Goal: Task Accomplishment & Management: Manage account settings

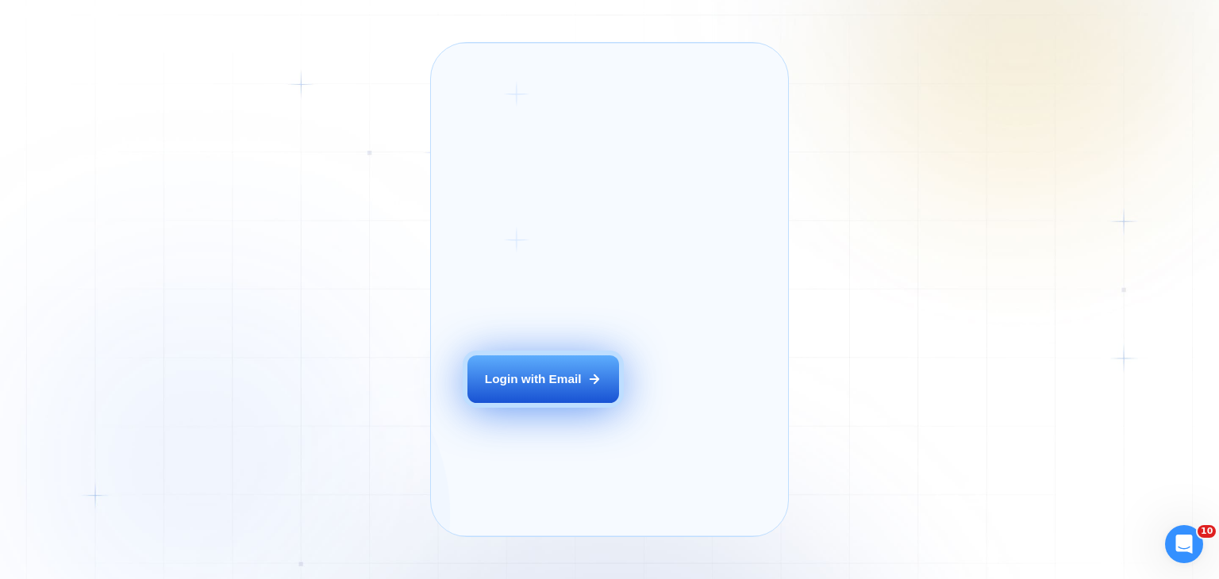
click at [567, 393] on button "Login with Email" at bounding box center [542, 380] width 151 height 48
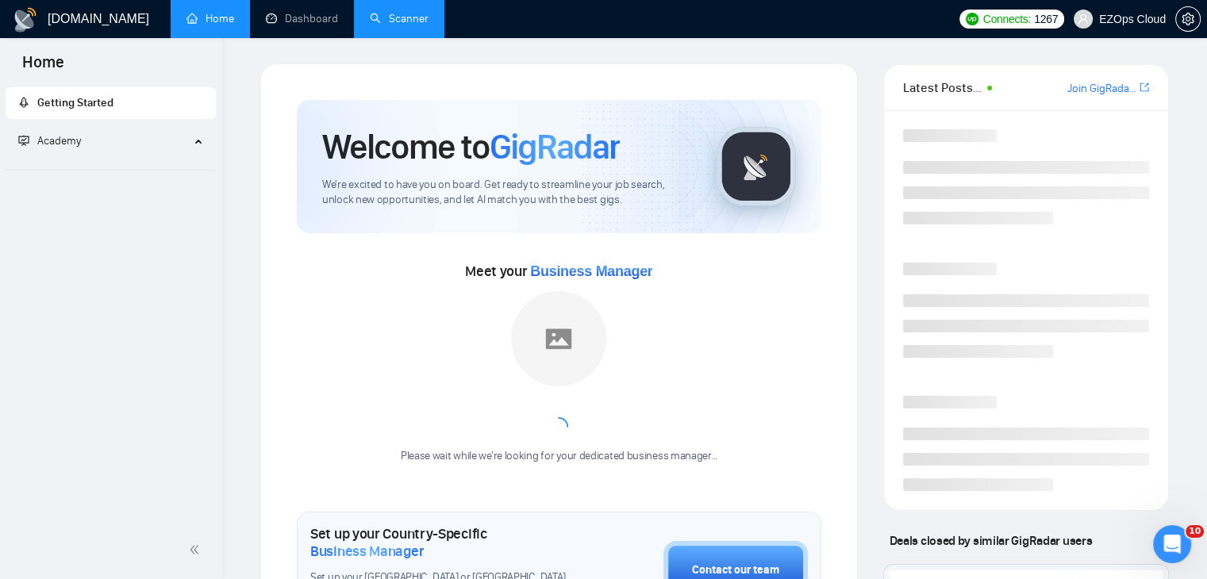
click at [416, 19] on link "Scanner" at bounding box center [399, 18] width 59 height 13
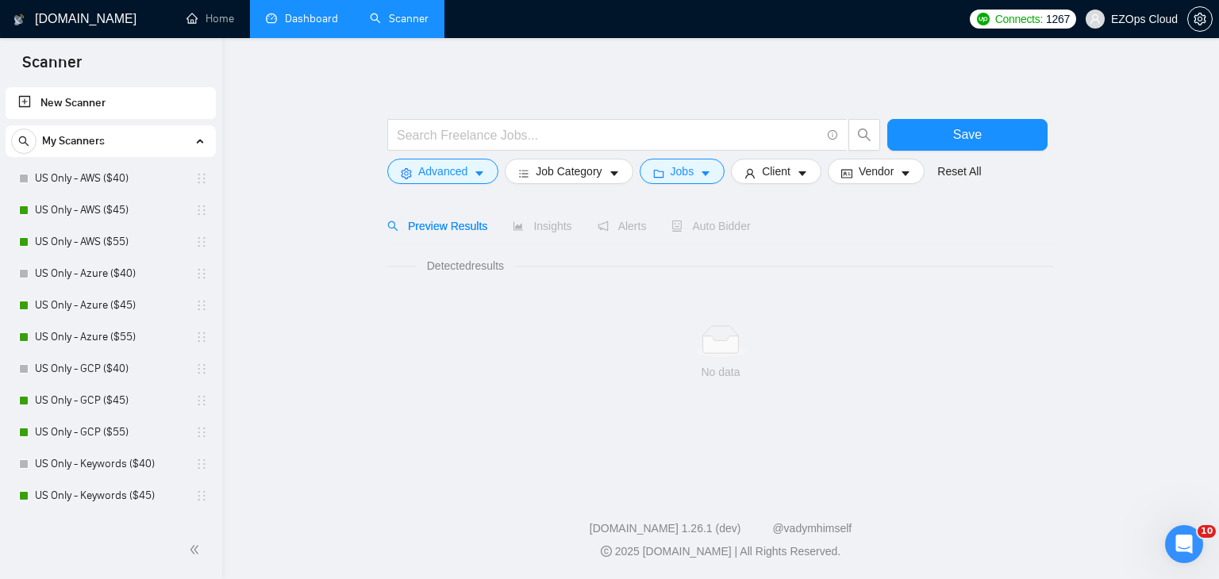
click at [338, 13] on link "Dashboard" at bounding box center [302, 18] width 72 height 13
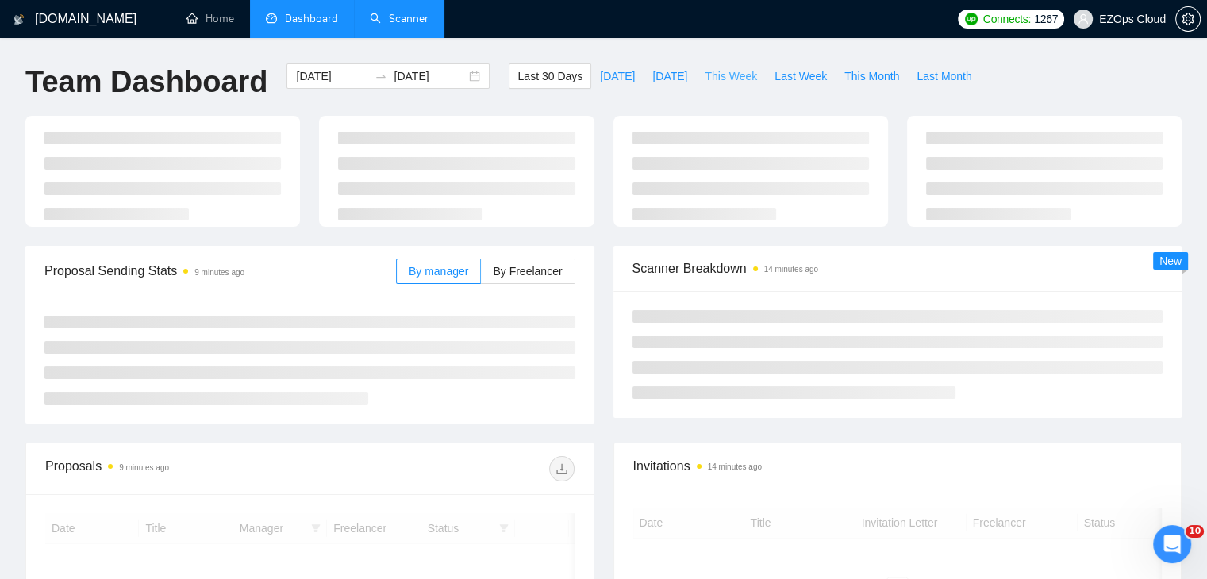
click at [711, 73] on span "This Week" at bounding box center [731, 75] width 52 height 17
type input "2025-10-06"
type input "2025-10-12"
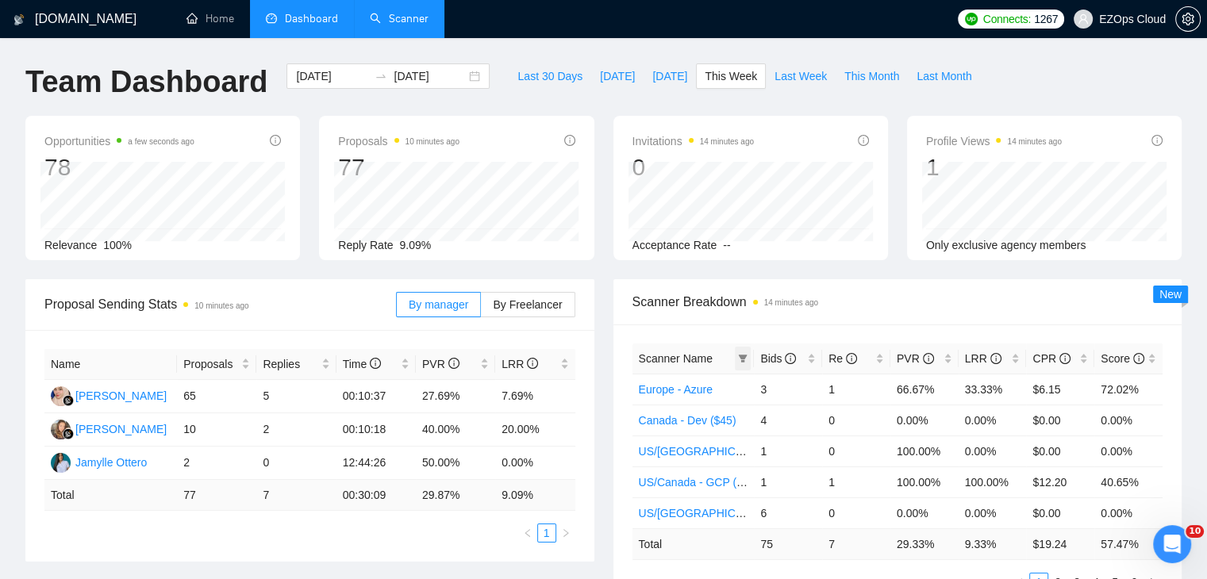
click at [737, 353] on span at bounding box center [743, 359] width 16 height 24
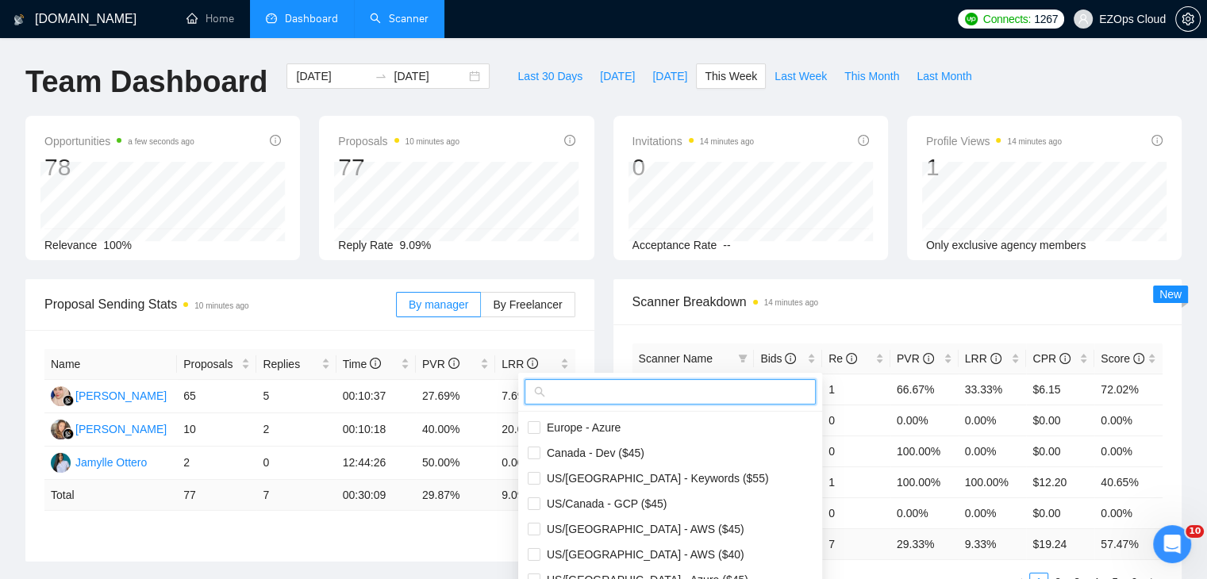
click at [673, 387] on input "text" at bounding box center [677, 391] width 258 height 17
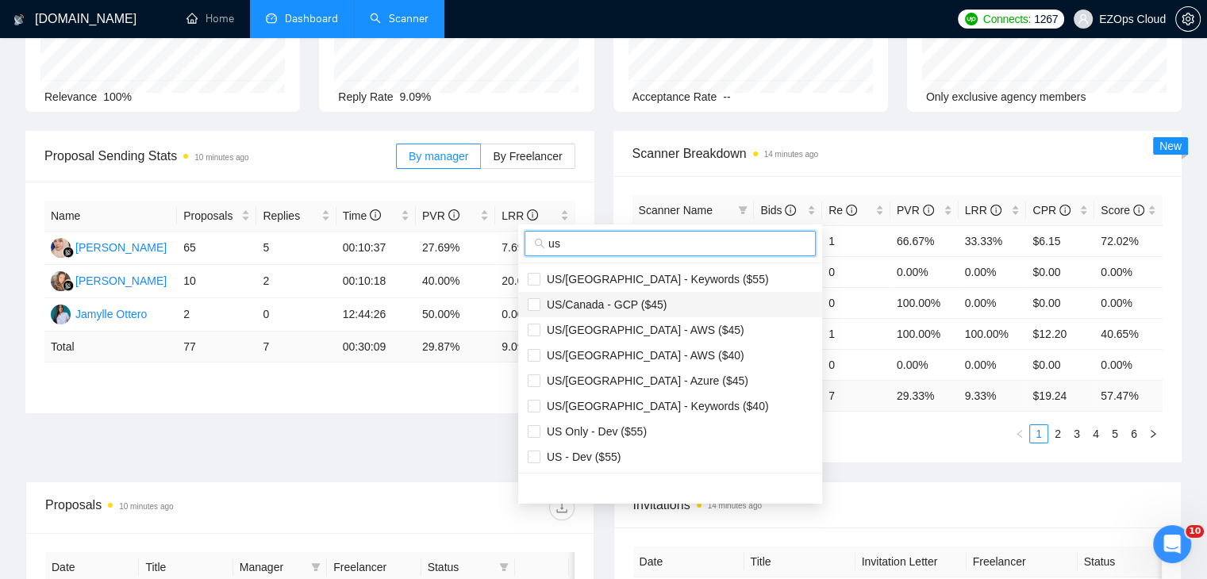
scroll to position [159, 0]
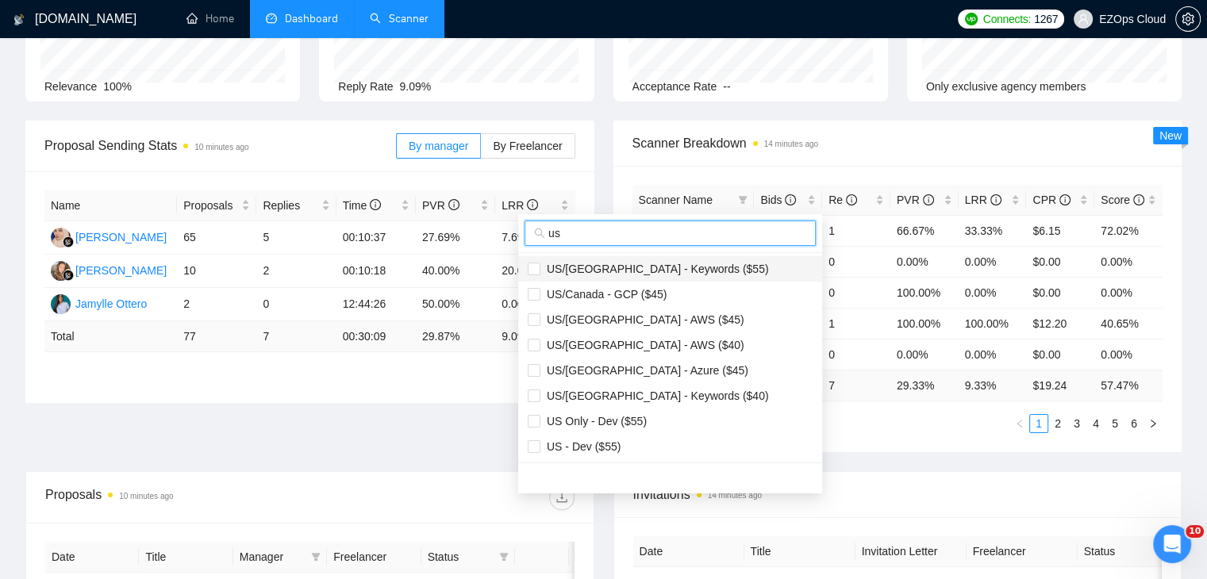
type input "us"
click at [623, 264] on span "US/Canada - Keywords ($55)" at bounding box center [654, 269] width 229 height 13
checkbox input "true"
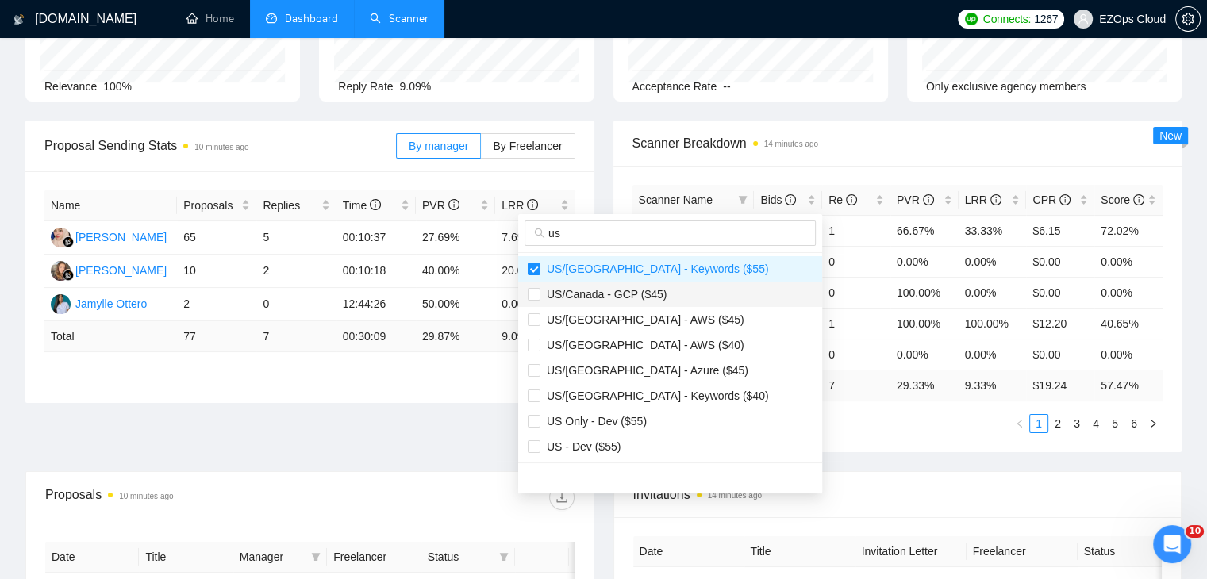
click at [648, 293] on span "US/Canada - GCP ($45)" at bounding box center [603, 294] width 126 height 13
checkbox input "true"
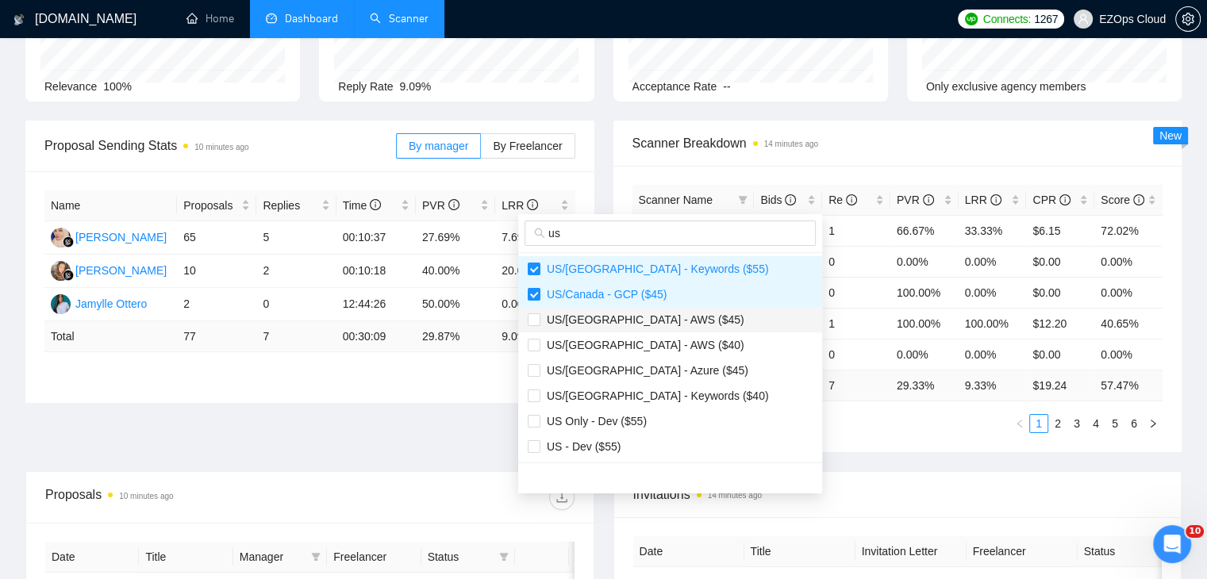
click at [667, 328] on li "US/Canada - AWS ($45)" at bounding box center [670, 319] width 304 height 25
checkbox input "true"
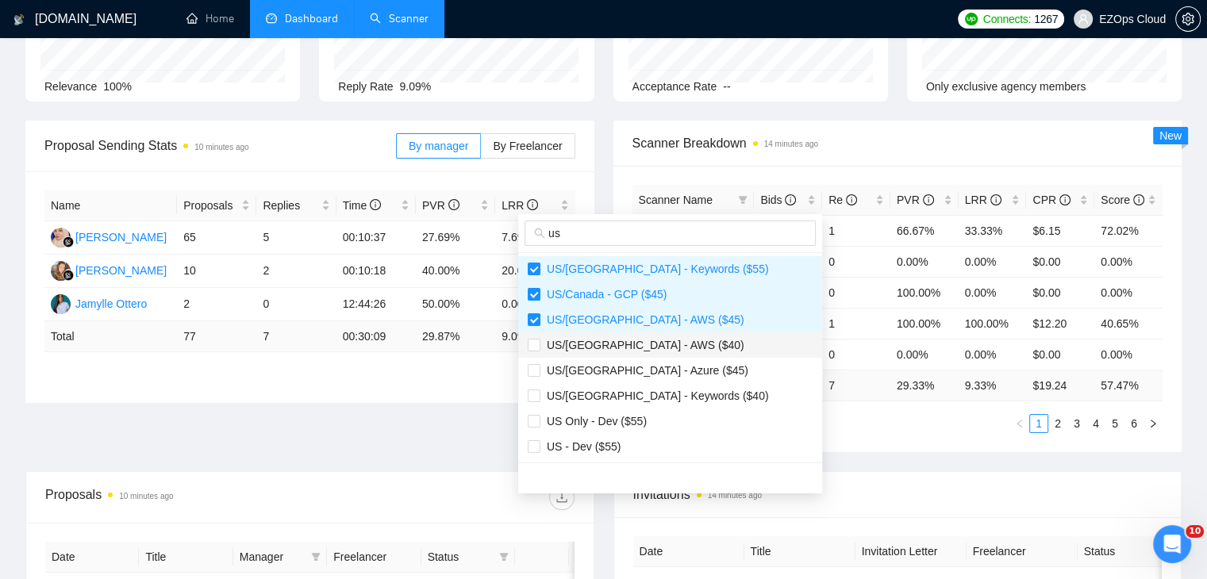
click at [656, 349] on span "US/Canada - AWS ($40)" at bounding box center [642, 345] width 204 height 13
checkbox input "true"
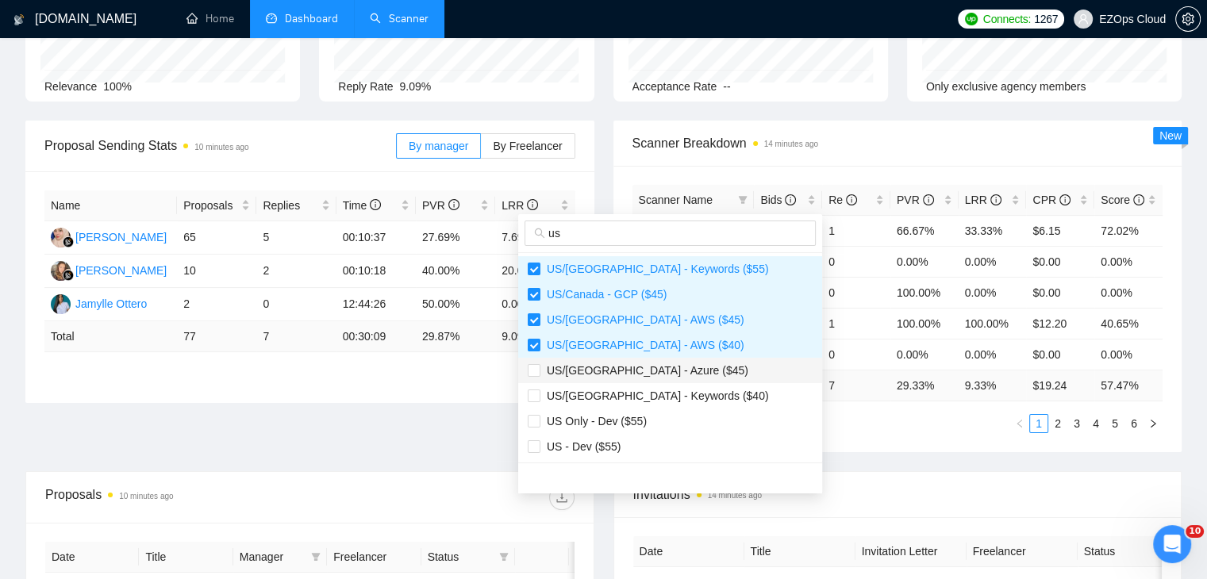
click at [660, 369] on span "US/Canada - Azure ($45)" at bounding box center [644, 370] width 208 height 13
checkbox input "true"
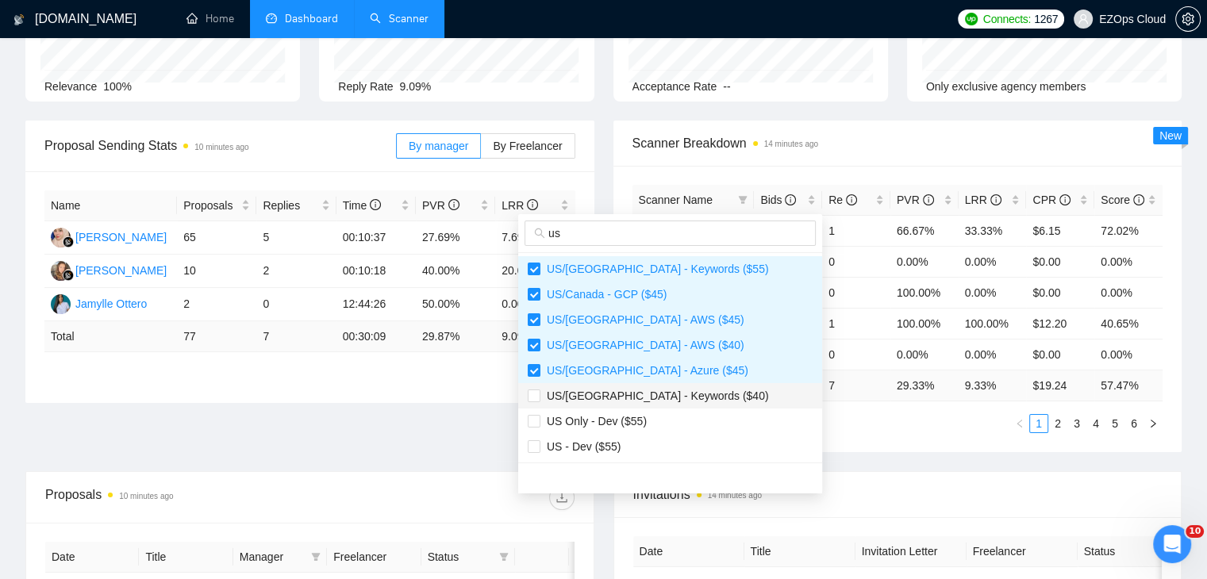
click at [668, 391] on span "US/Canada - Keywords ($40)" at bounding box center [654, 396] width 229 height 13
checkbox input "true"
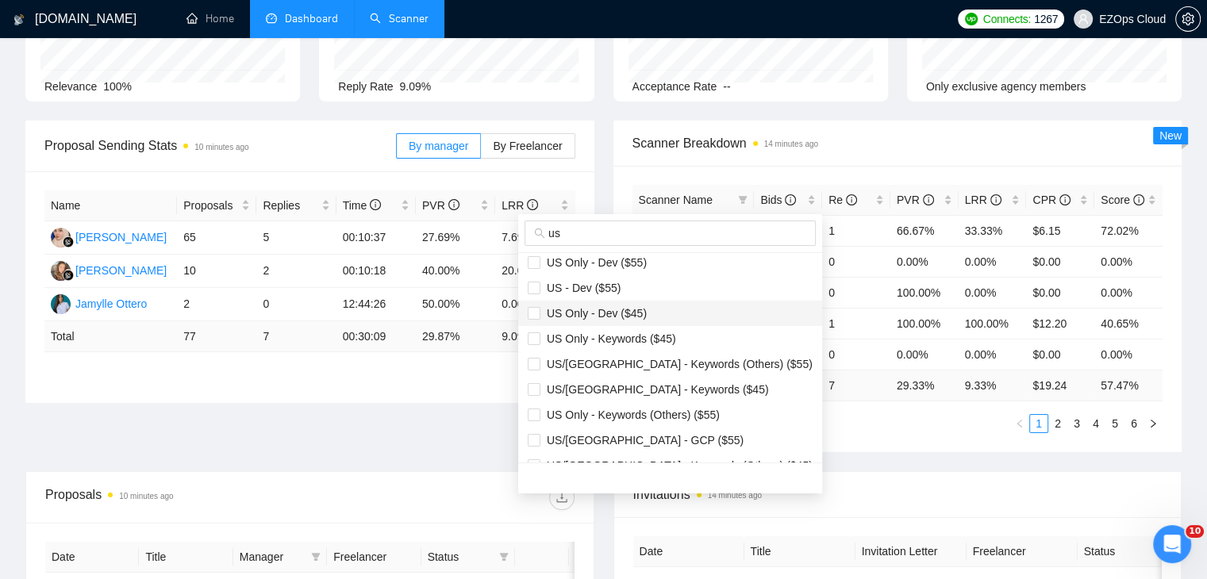
click at [632, 320] on span "US Only - Dev ($45)" at bounding box center [670, 313] width 285 height 17
checkbox input "false"
click at [654, 339] on span "US Only - Keywords ($45)" at bounding box center [608, 339] width 136 height 13
checkbox input "true"
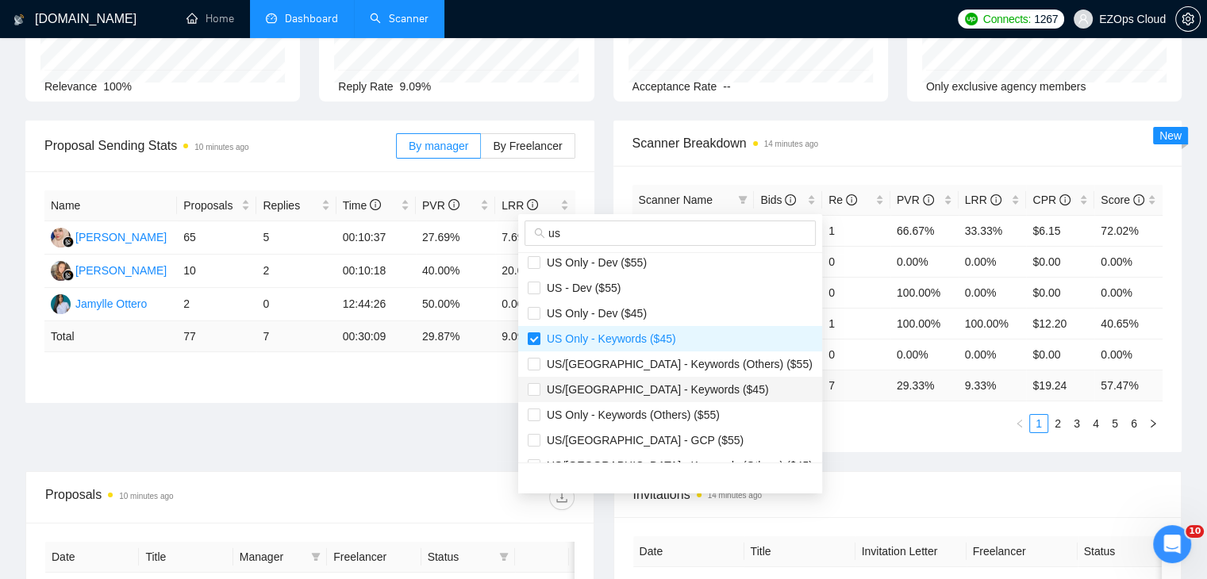
click at [683, 393] on span "US/Canada - Keywords ($45)" at bounding box center [654, 389] width 229 height 13
checkbox input "true"
click at [671, 438] on span "US/Canada - GCP ($55)" at bounding box center [670, 440] width 285 height 17
checkbox input "true"
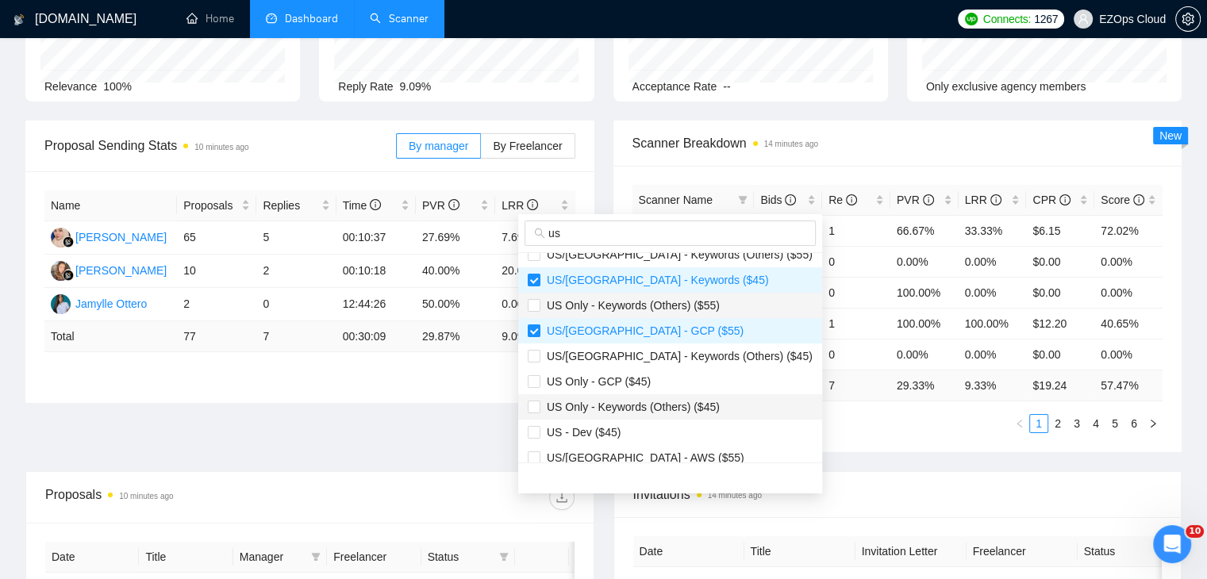
scroll to position [279, 0]
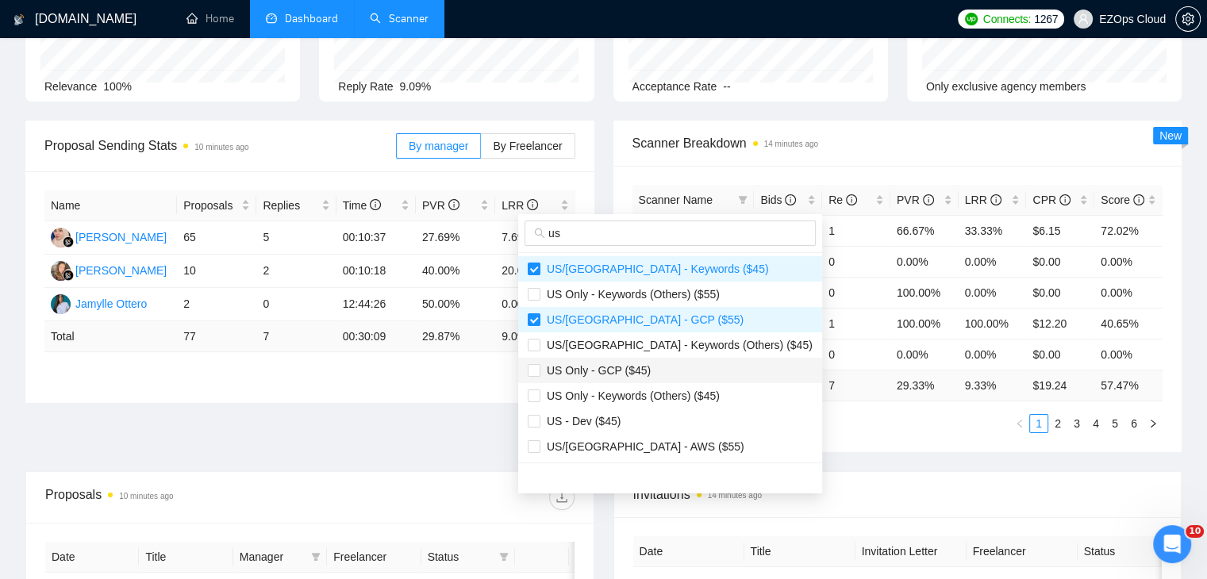
click at [660, 371] on span "US Only - GCP ($45)" at bounding box center [670, 370] width 285 height 17
checkbox input "true"
click at [673, 446] on span "US/Canada - AWS ($55)" at bounding box center [670, 446] width 285 height 17
checkbox input "true"
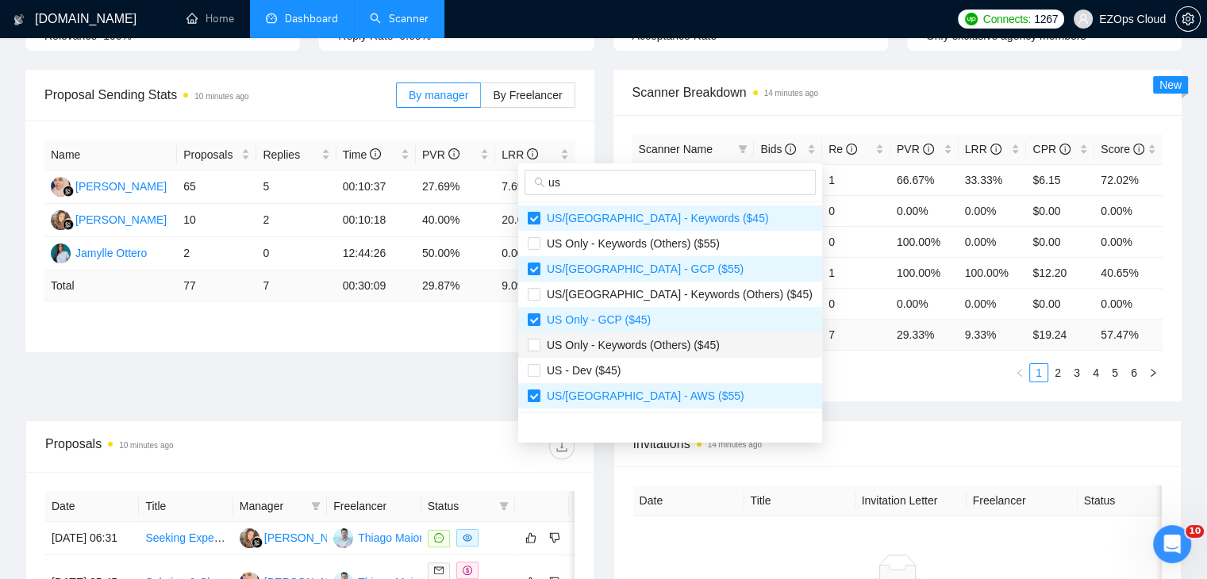
scroll to position [238, 0]
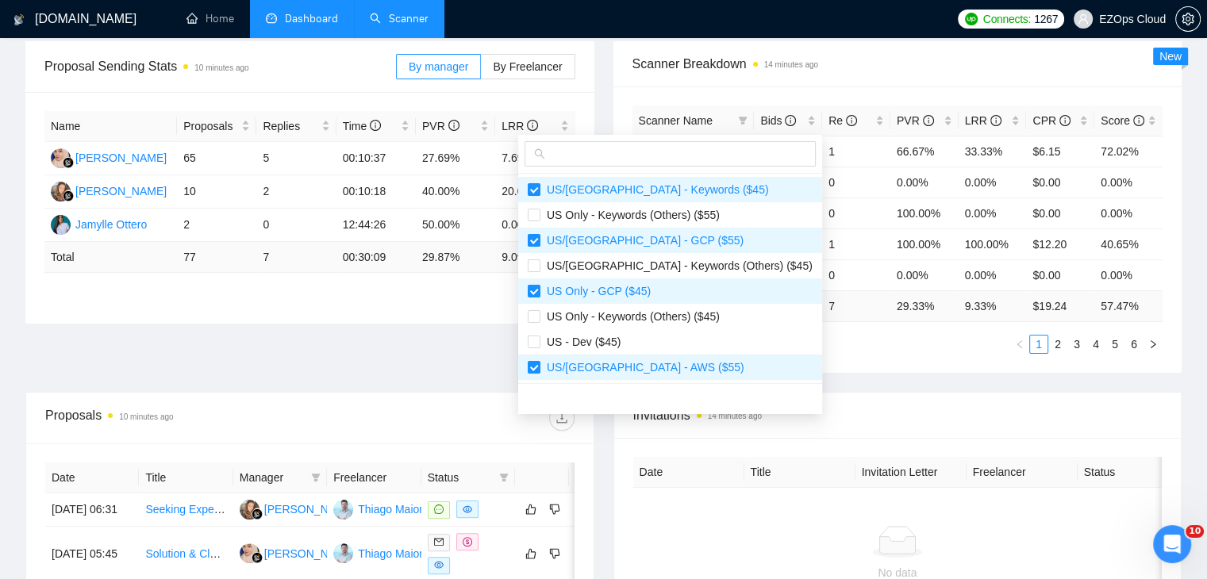
click at [787, 367] on div "Scanner Name Bids Re PVR LRR CPR Score Europe - Azure 3 1 66.67% 33.33% $6.15 7…" at bounding box center [898, 230] width 569 height 287
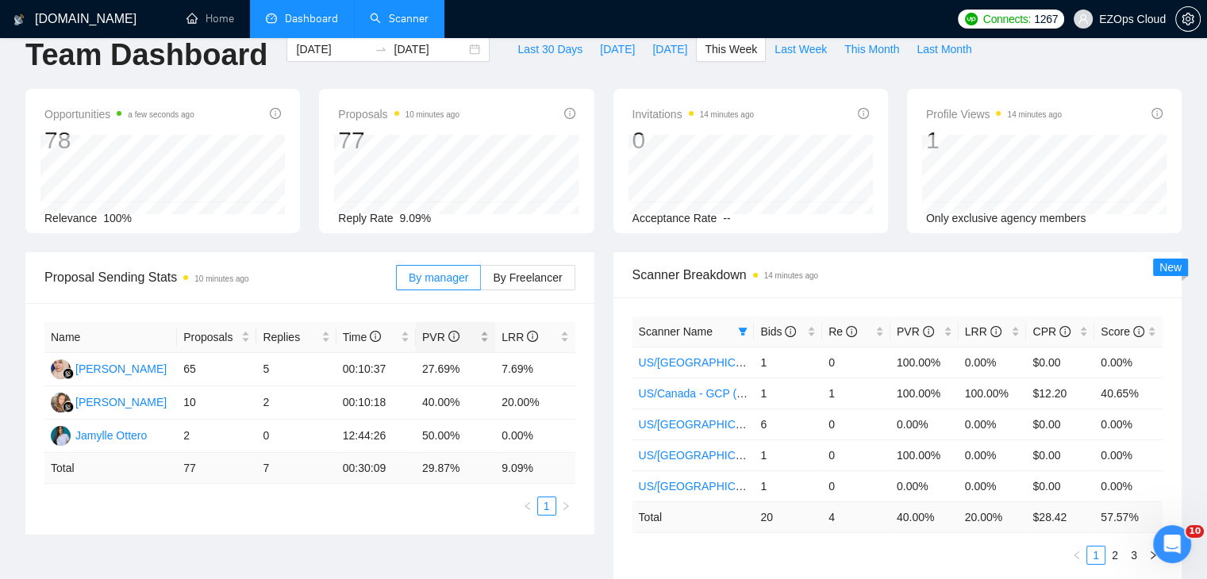
scroll to position [0, 0]
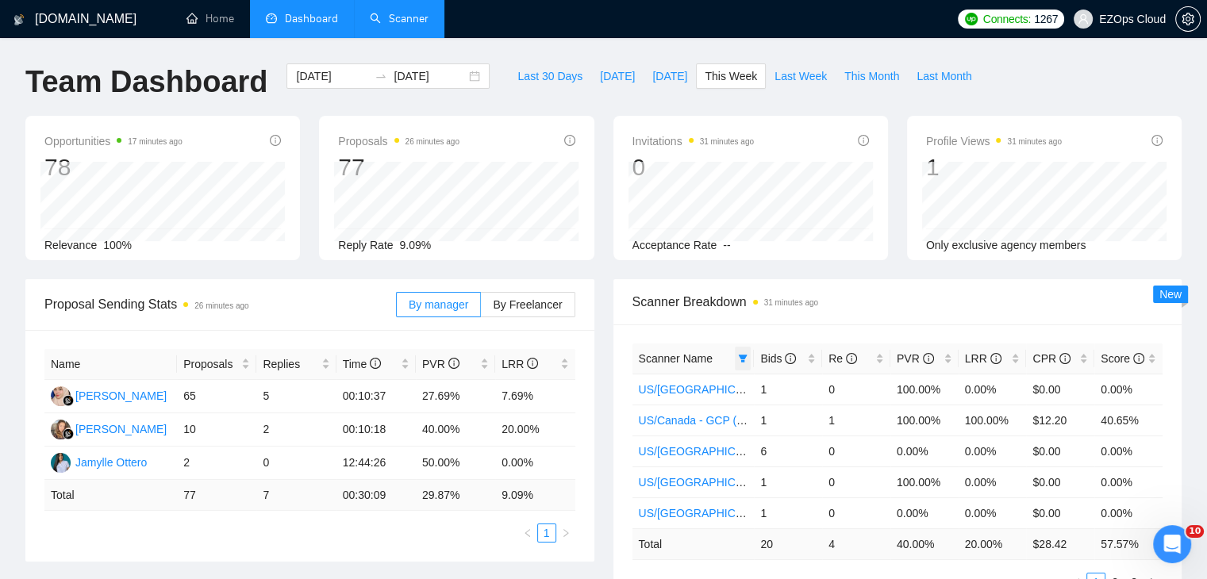
click at [740, 356] on icon "filter" at bounding box center [743, 359] width 9 height 8
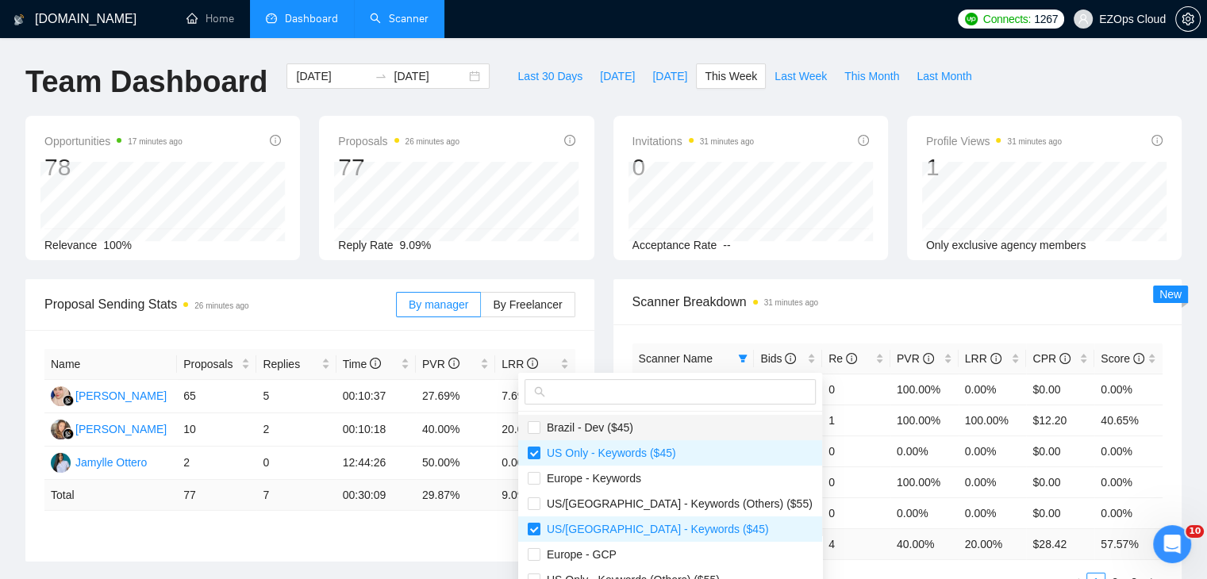
click at [671, 425] on span "Brazil - Dev ($45)" at bounding box center [670, 427] width 285 height 17
checkbox input "true"
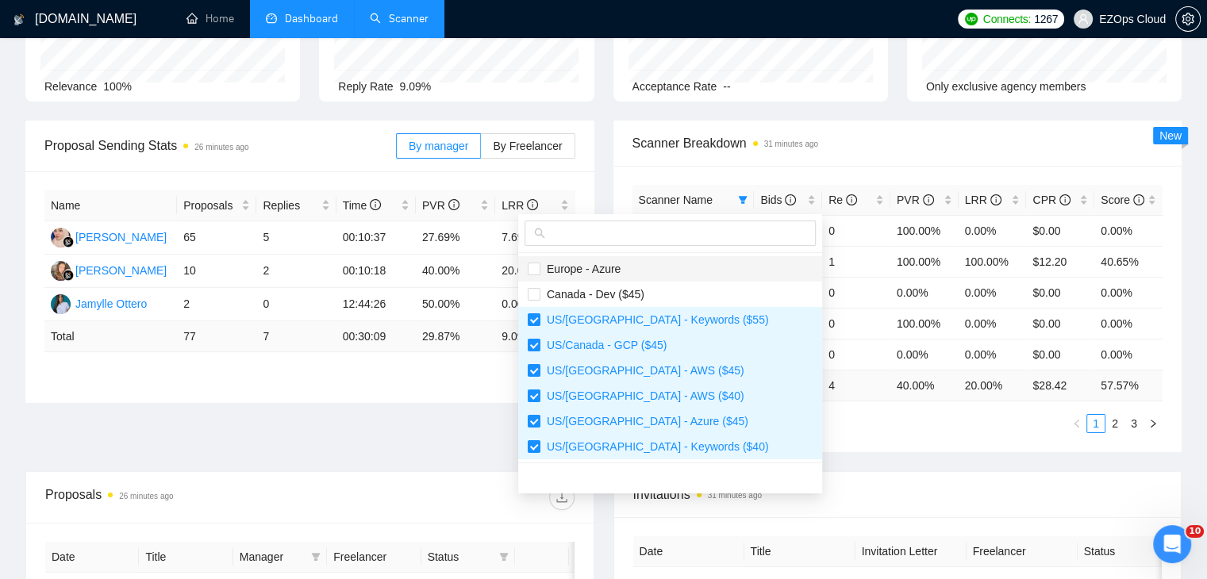
click at [625, 277] on li "Europe - Azure" at bounding box center [670, 268] width 304 height 25
checkbox input "true"
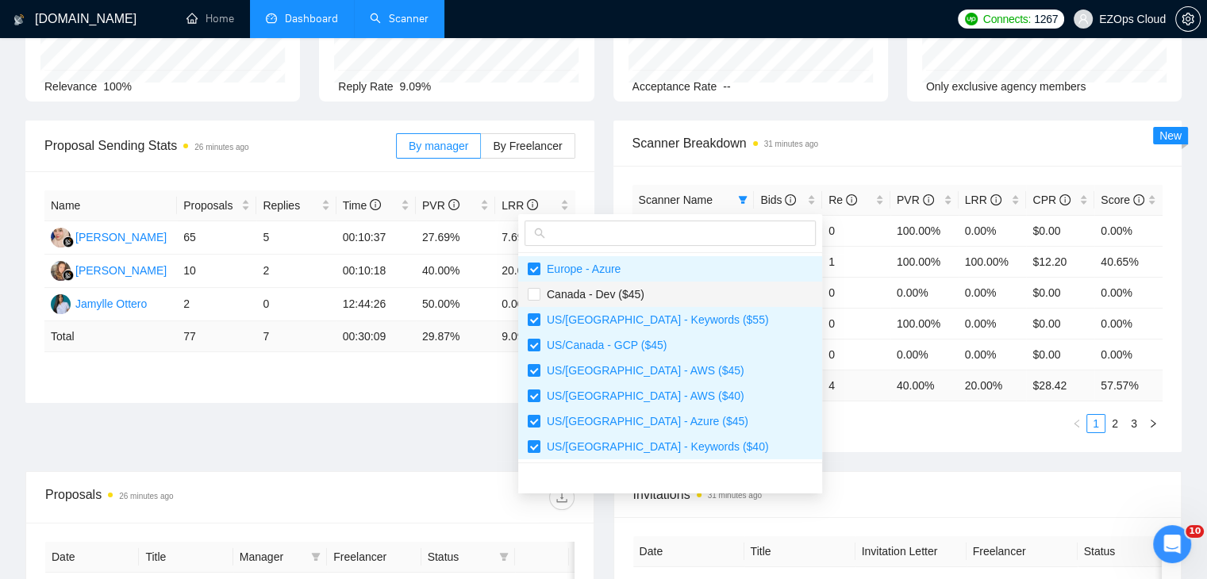
click at [639, 296] on span "Canada - Dev ($45)" at bounding box center [592, 294] width 104 height 13
checkbox input "true"
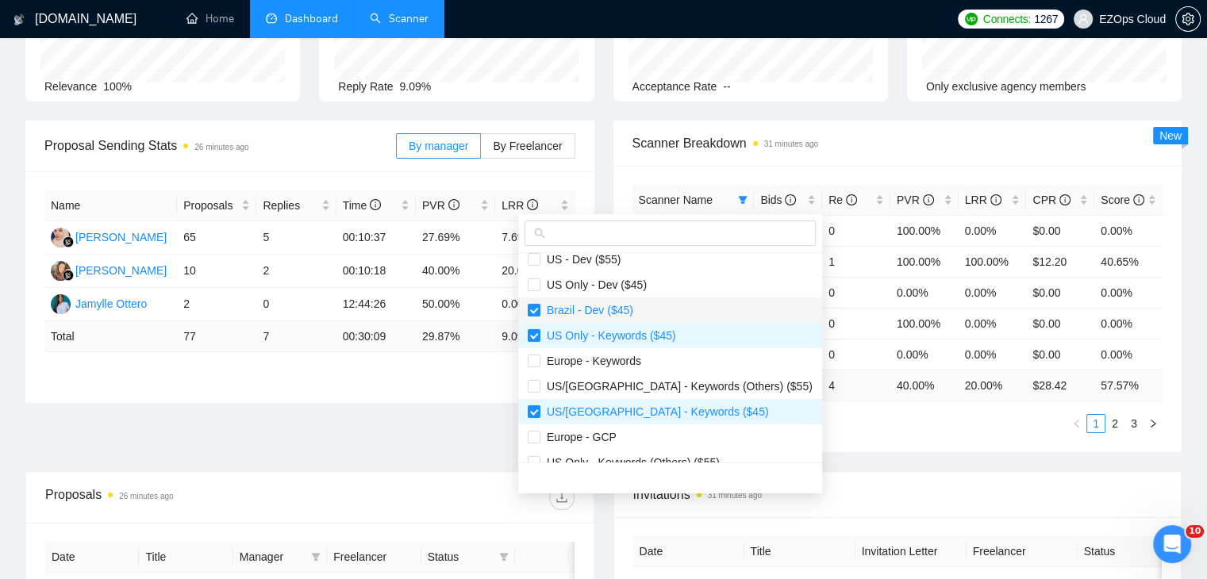
scroll to position [159, 0]
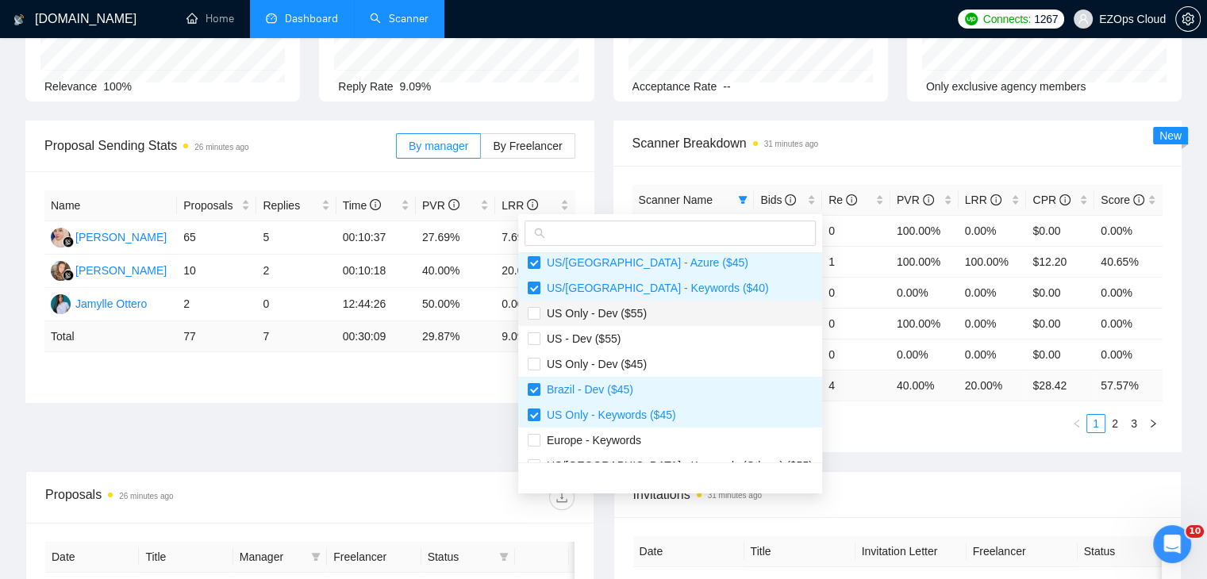
click at [644, 323] on li "US Only - Dev ($55)" at bounding box center [670, 313] width 304 height 25
checkbox input "true"
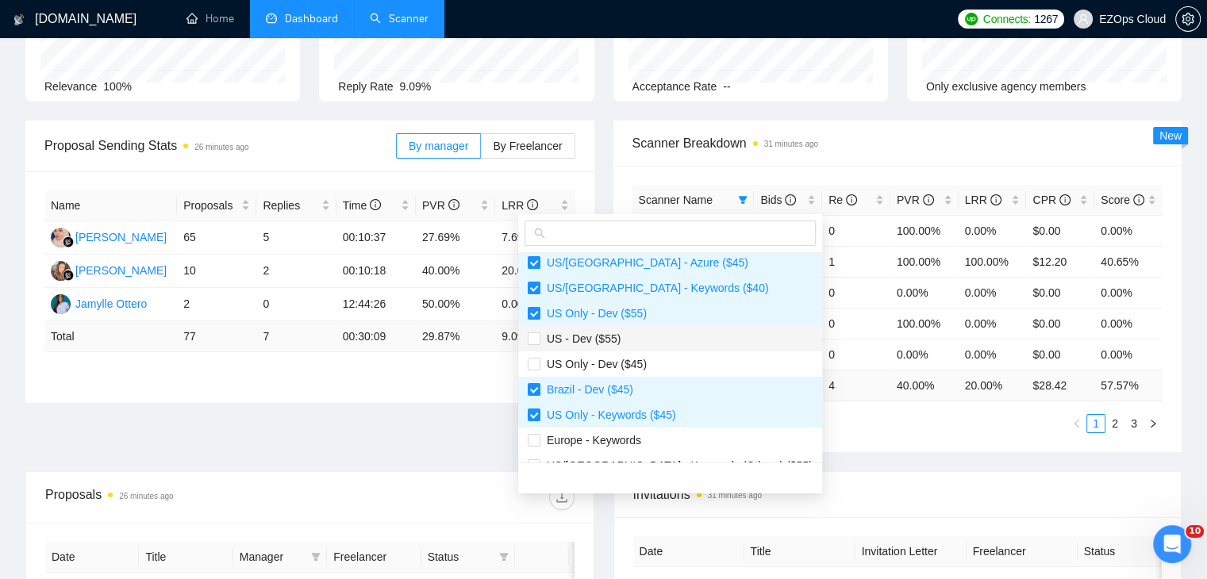
click at [653, 340] on span "US - Dev ($55)" at bounding box center [670, 338] width 285 height 17
click at [659, 349] on li "US - Dev ($55)" at bounding box center [670, 338] width 304 height 25
checkbox input "true"
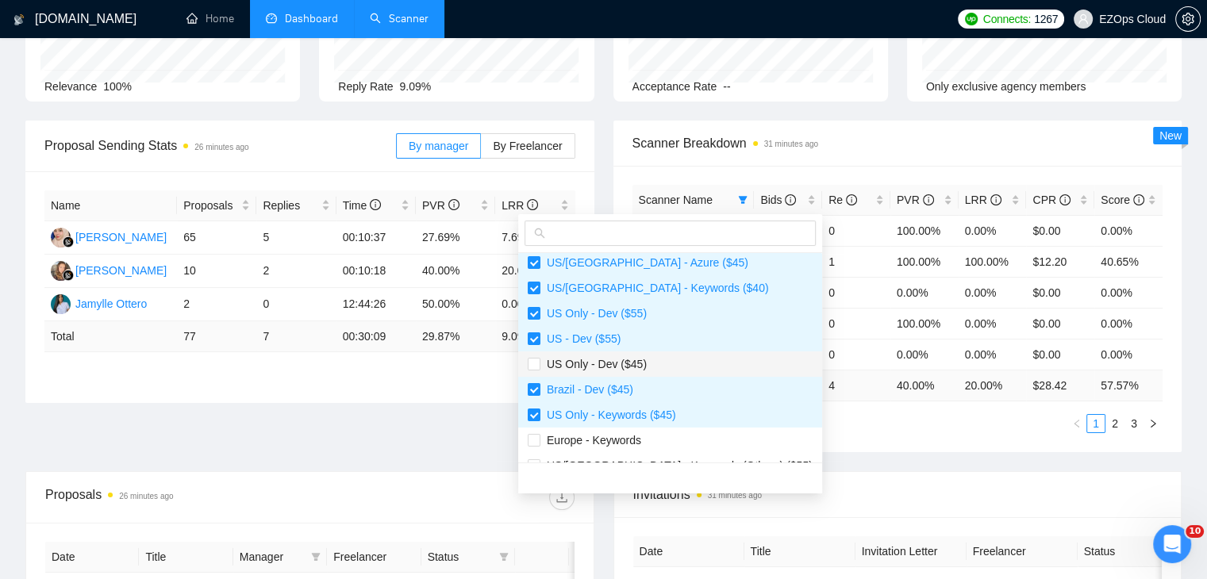
click at [667, 365] on span "US Only - Dev ($45)" at bounding box center [670, 364] width 285 height 17
checkbox input "true"
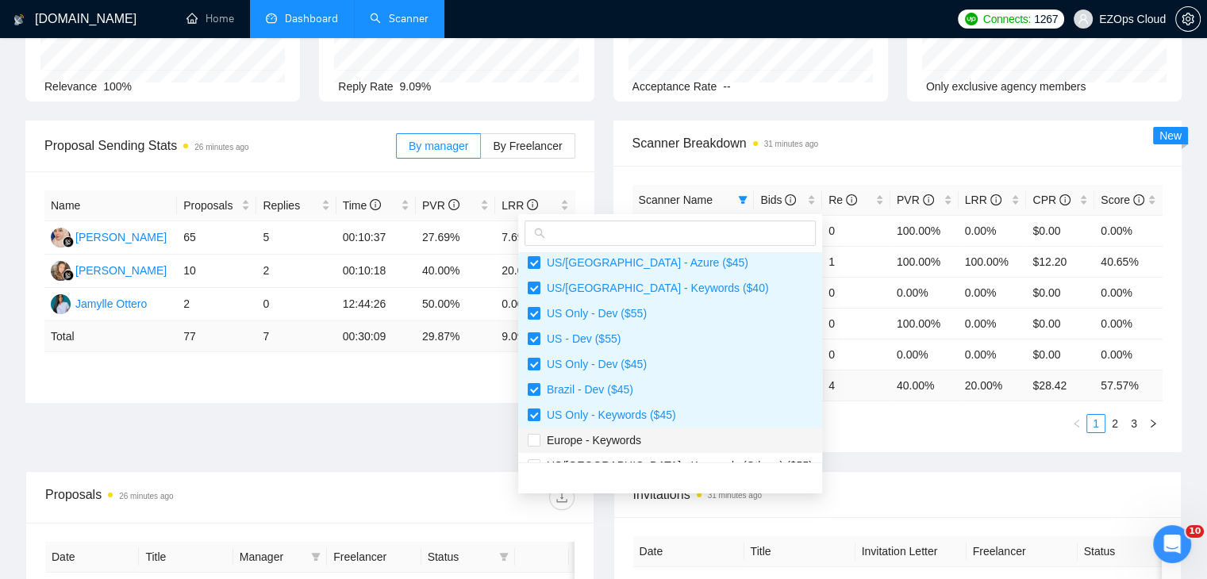
click at [667, 448] on span "Europe - Keywords" at bounding box center [670, 440] width 285 height 17
checkbox input "true"
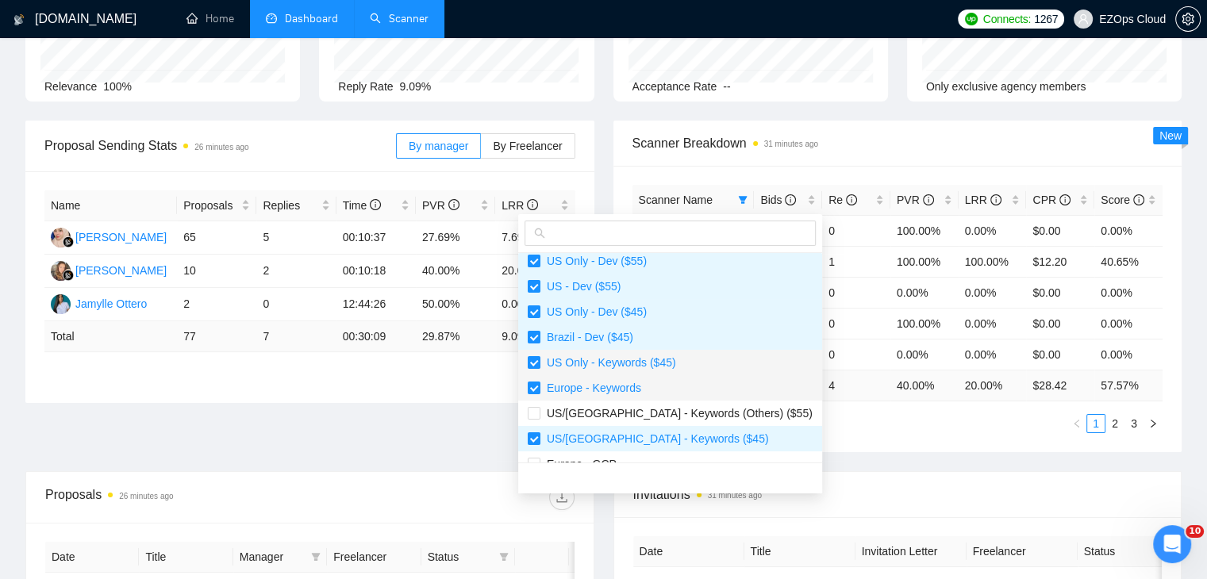
scroll to position [238, 0]
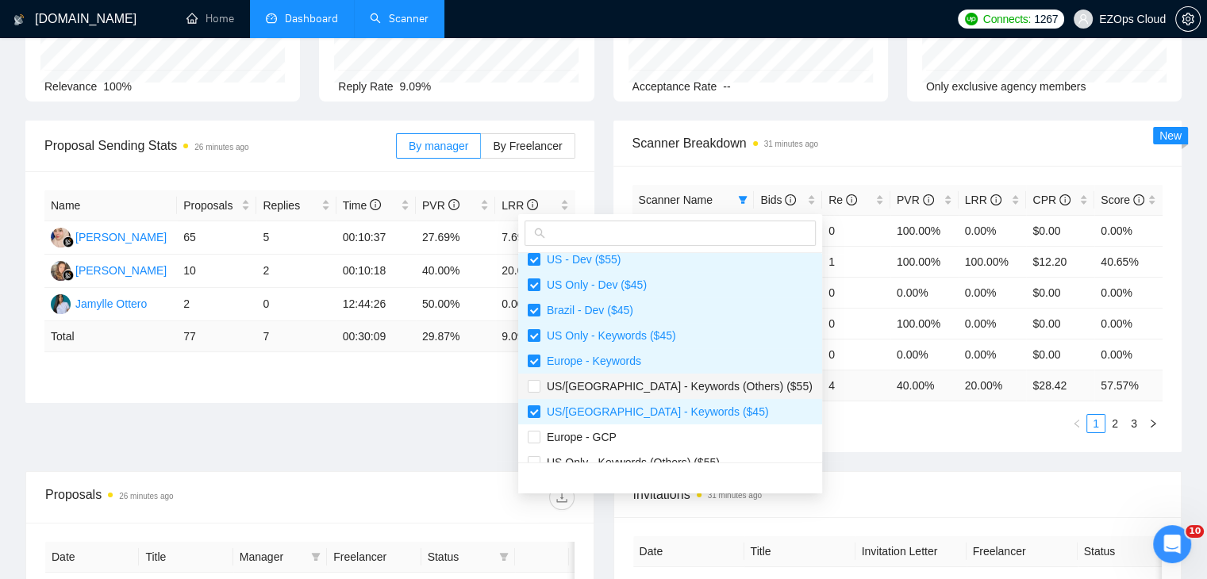
click at [672, 380] on span "US/Canada - Keywords (Others) ($55)" at bounding box center [676, 386] width 272 height 13
checkbox input "true"
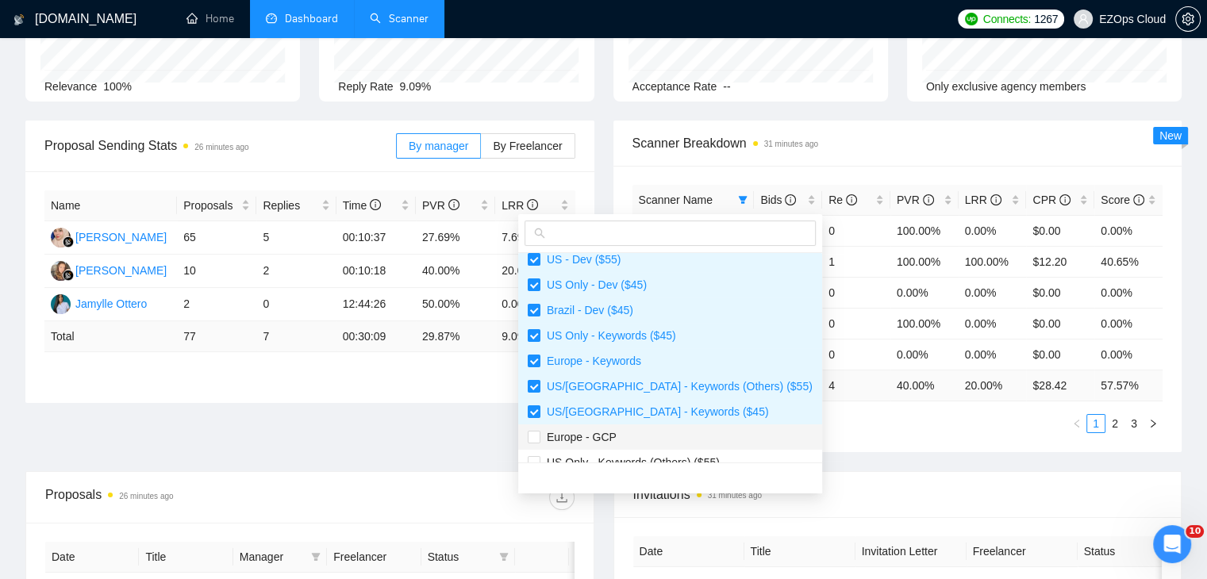
click at [664, 427] on li "Europe - GCP" at bounding box center [670, 437] width 304 height 25
checkbox input "true"
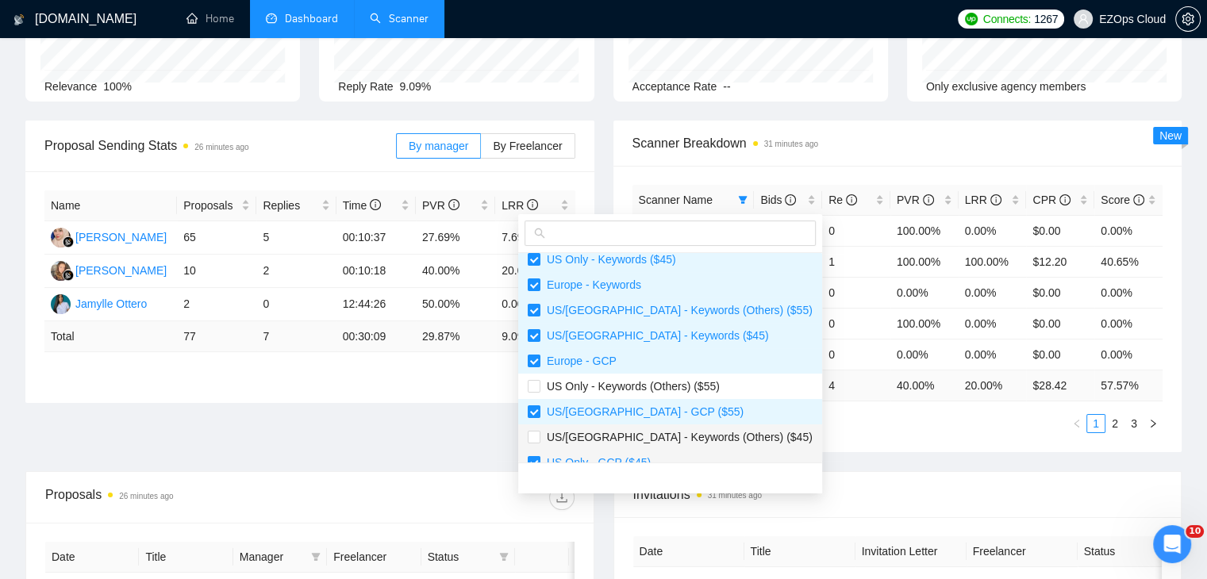
scroll to position [397, 0]
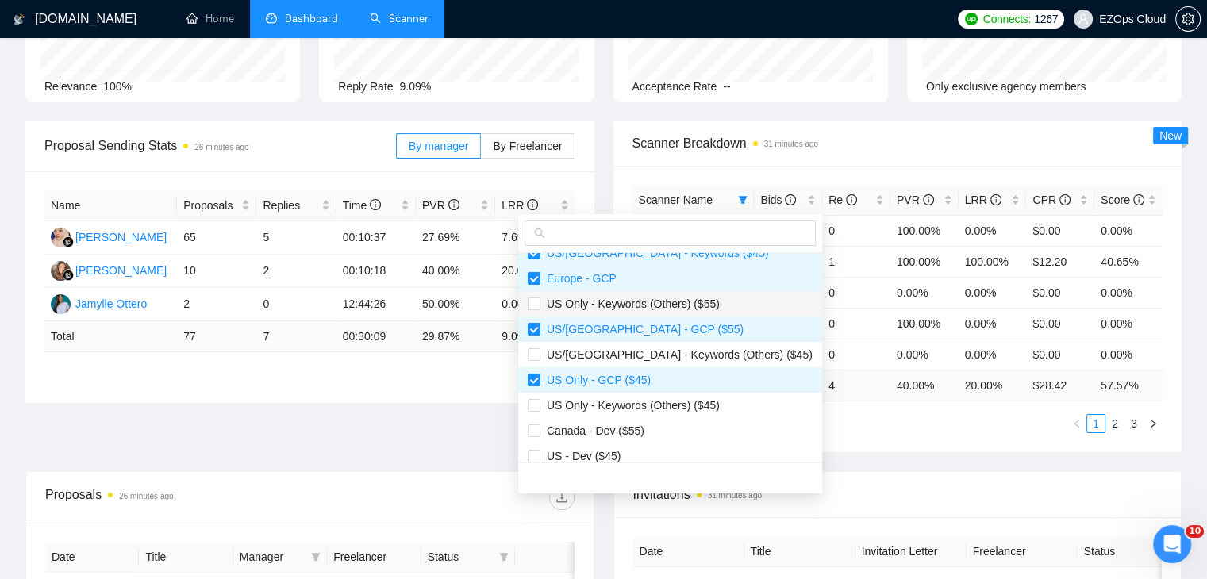
click at [650, 306] on span "US Only - Keywords (Others) ($55)" at bounding box center [629, 304] width 179 height 13
checkbox input "true"
click at [660, 348] on span "US/Canada - Keywords (Others) ($45)" at bounding box center [676, 354] width 272 height 13
checkbox input "true"
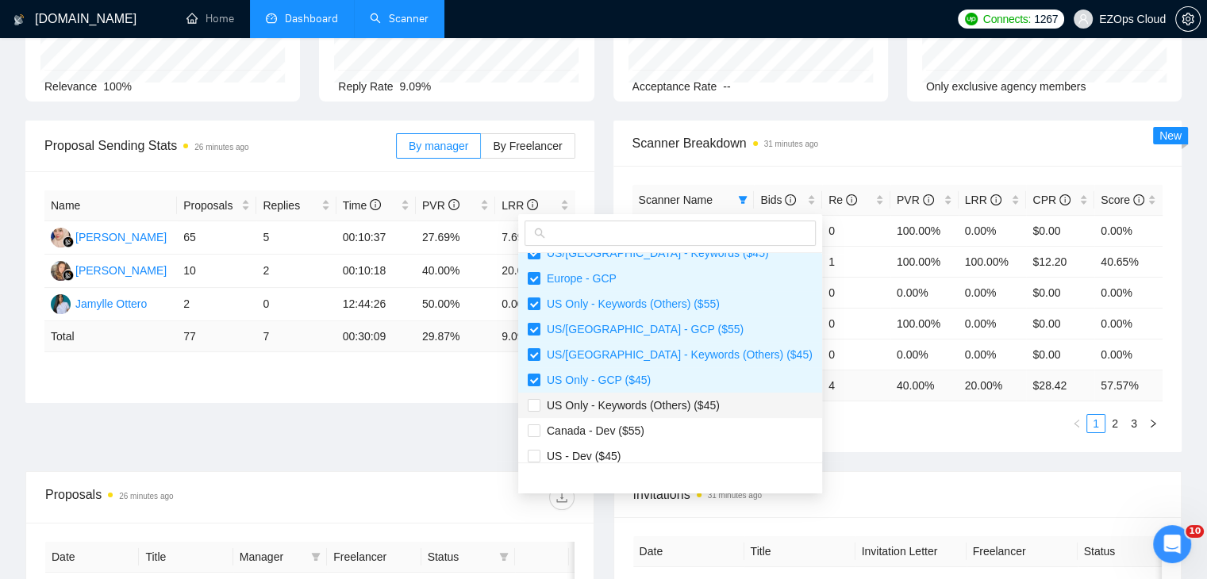
click at [667, 407] on span "US Only - Keywords (Others) ($45)" at bounding box center [629, 405] width 179 height 13
checkbox input "true"
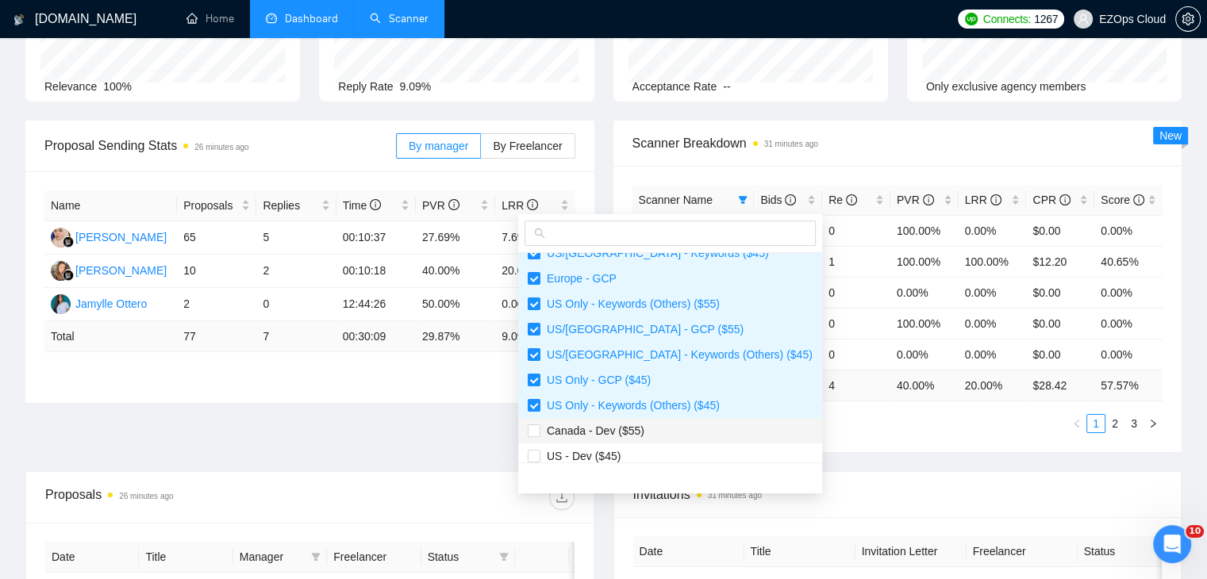
click at [665, 430] on span "Canada - Dev ($55)" at bounding box center [670, 430] width 285 height 17
checkbox input "true"
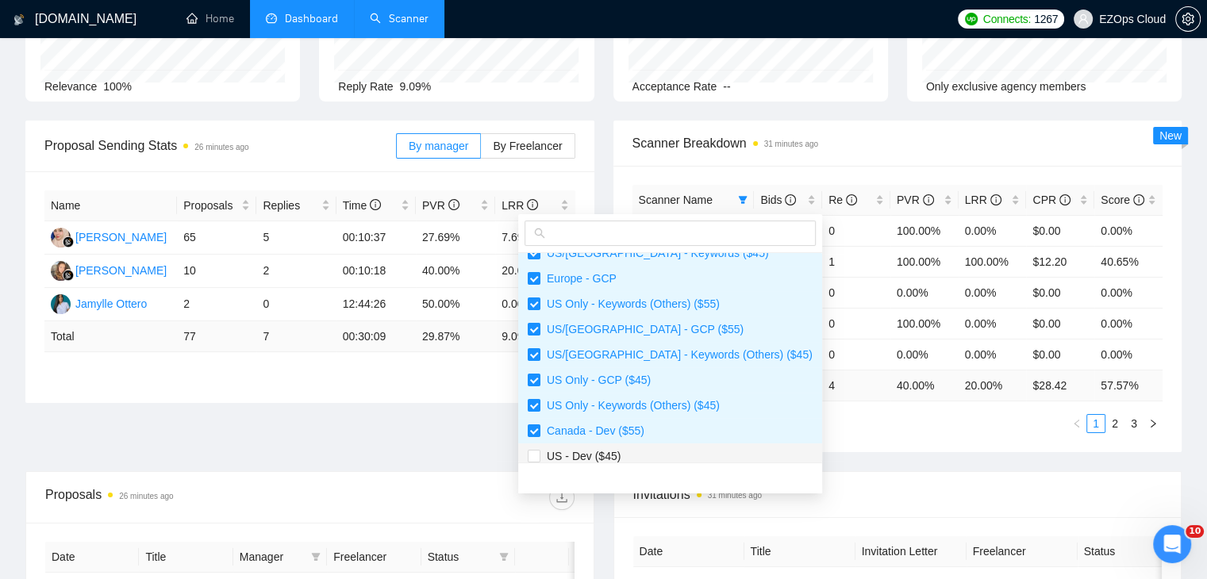
click at [672, 446] on li "US - Dev ($45)" at bounding box center [670, 456] width 304 height 25
checkbox input "true"
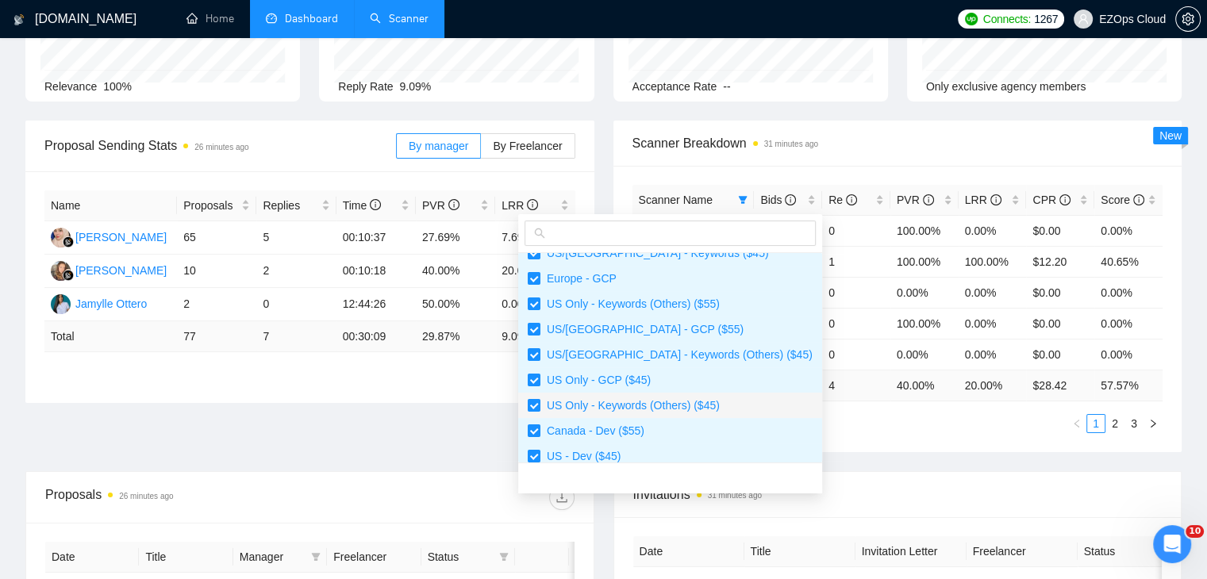
scroll to position [457, 0]
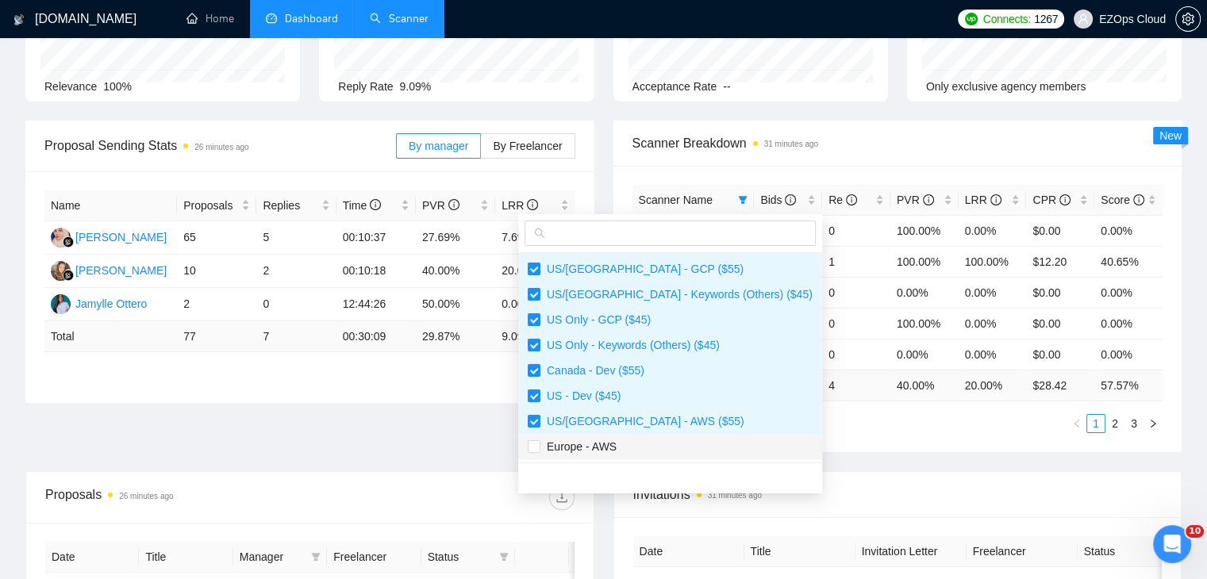
click at [675, 445] on span "Europe - AWS" at bounding box center [670, 446] width 285 height 17
checkbox input "true"
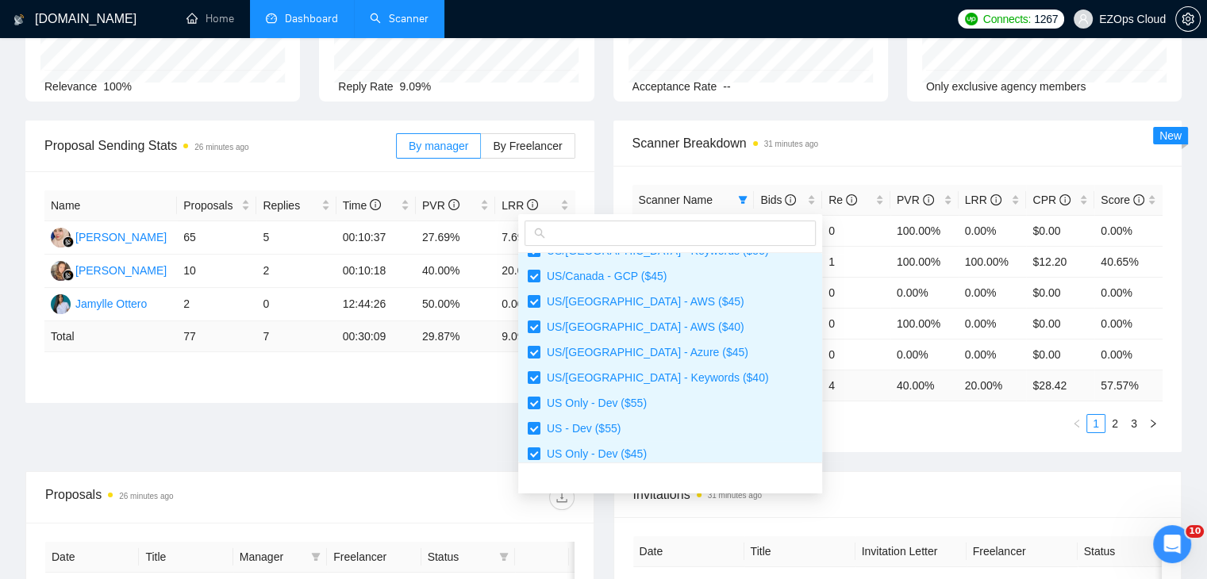
scroll to position [0, 0]
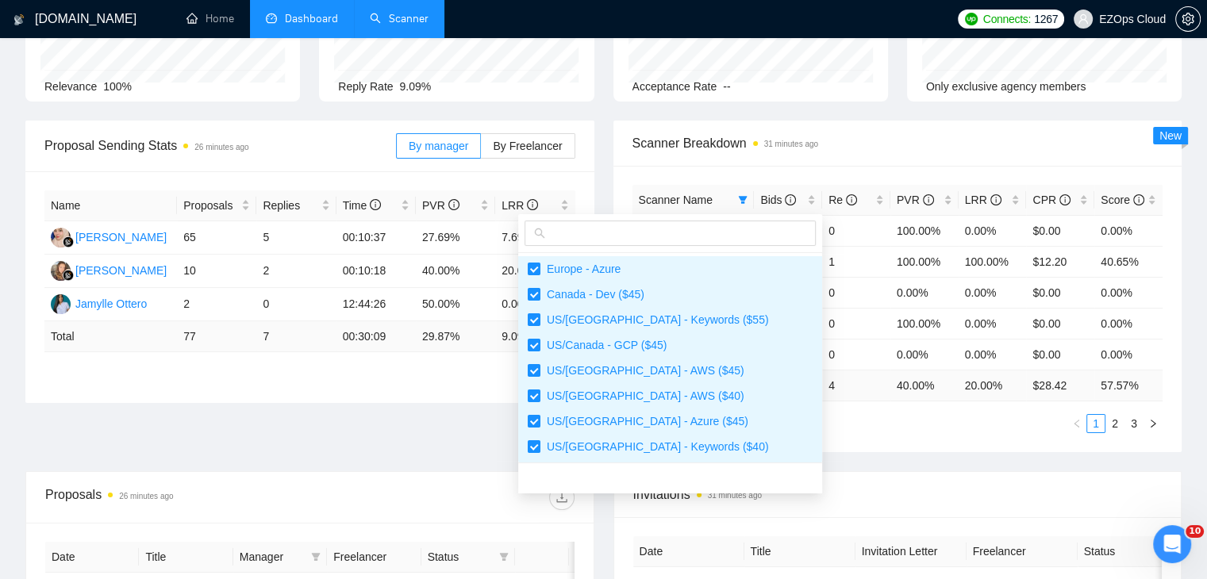
click at [859, 459] on div "Proposal Sending Stats 26 minutes ago By manager By Freelancer Name Proposals R…" at bounding box center [603, 296] width 1175 height 351
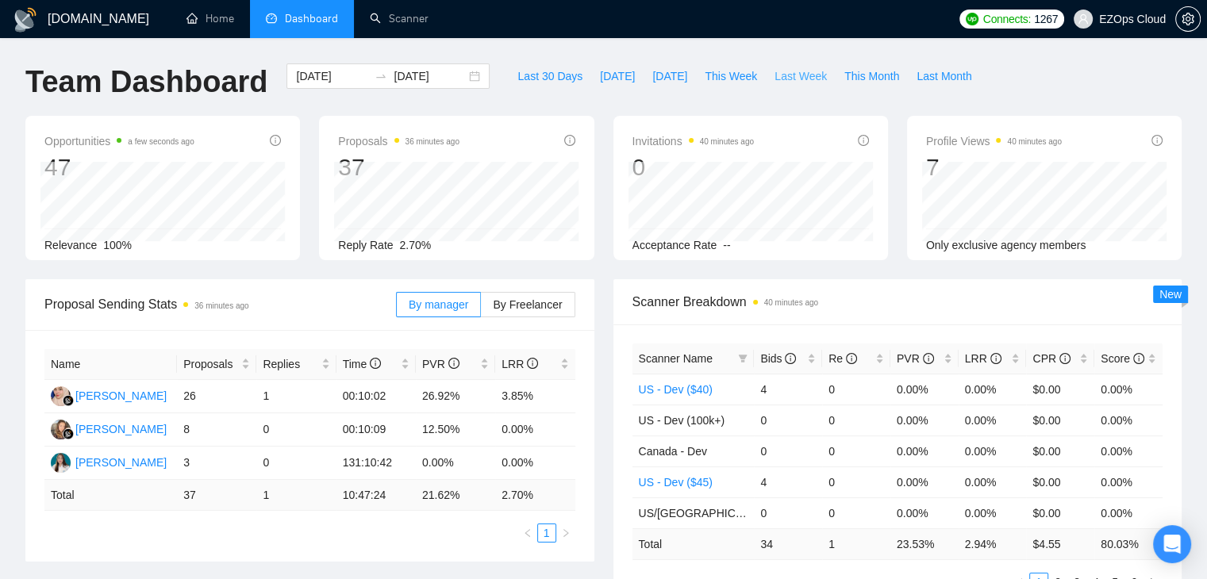
click at [775, 83] on span "Last Week" at bounding box center [801, 75] width 52 height 17
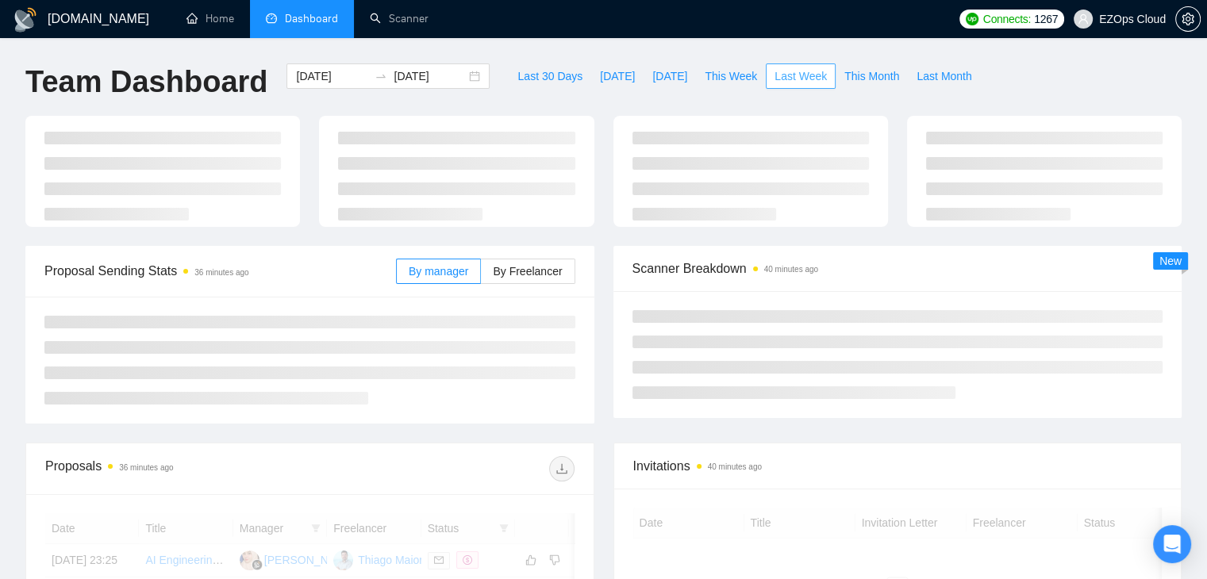
type input "2025-09-29"
type input "2025-10-05"
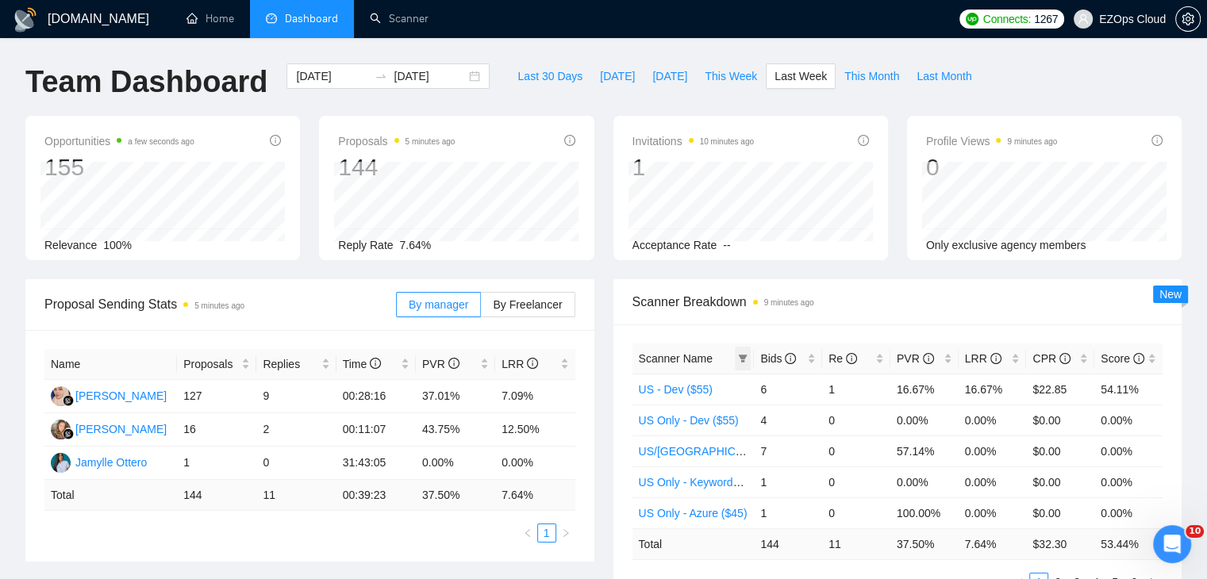
click at [744, 362] on icon "filter" at bounding box center [743, 359] width 10 height 10
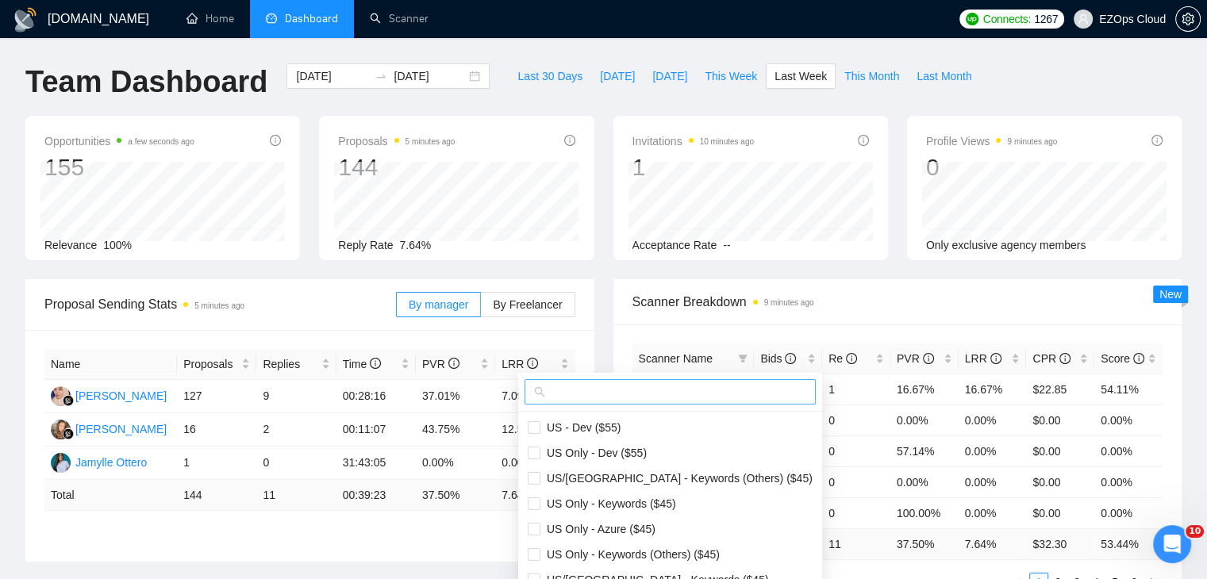
click at [658, 386] on input "text" at bounding box center [677, 391] width 258 height 17
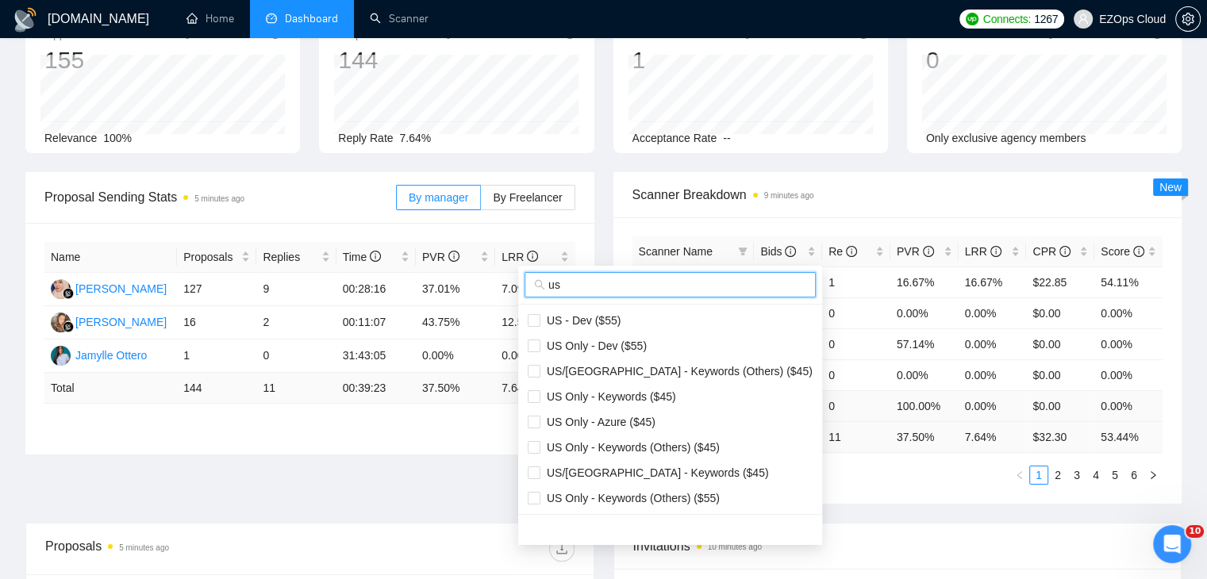
scroll to position [79, 0]
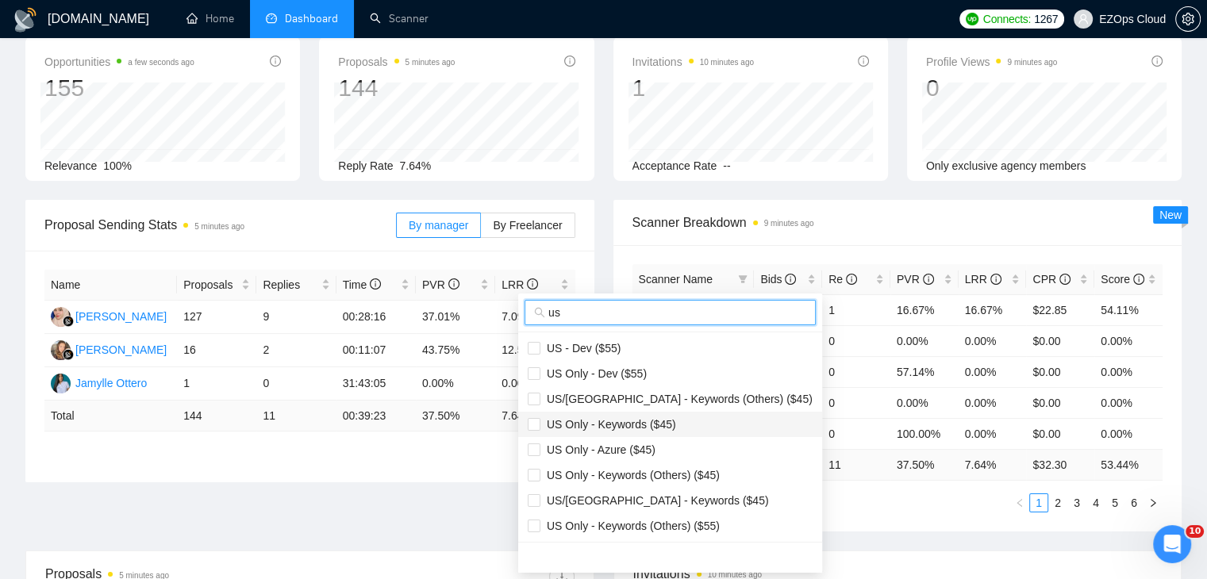
type input "us"
click at [609, 419] on span "US Only - Keywords ($45)" at bounding box center [608, 424] width 136 height 13
checkbox input "true"
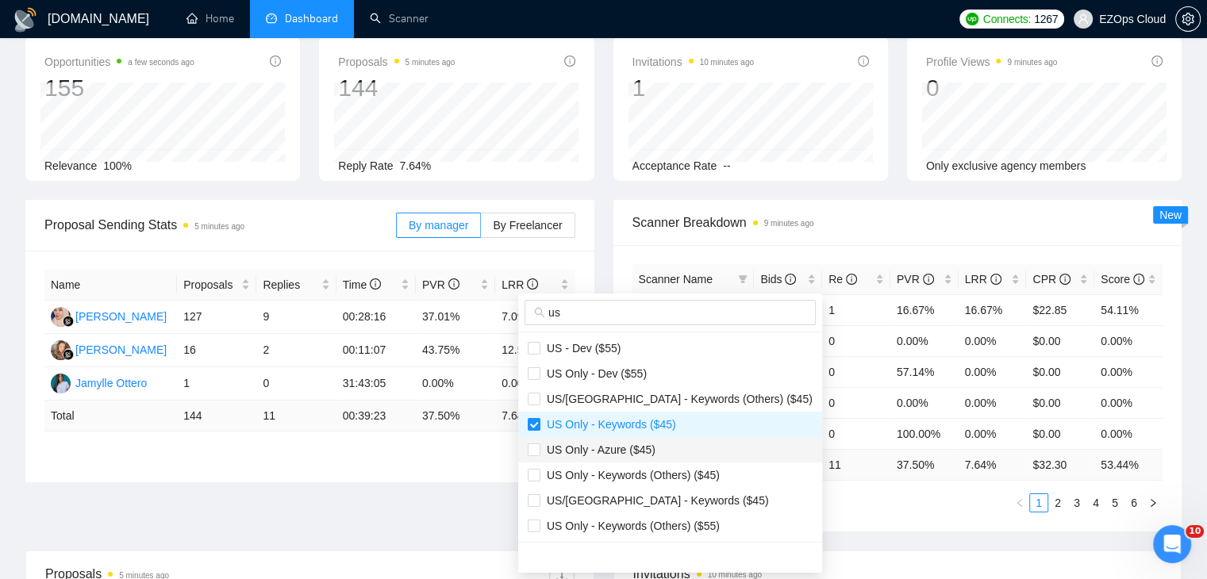
click at [629, 453] on span "US Only - Azure ($45)" at bounding box center [597, 450] width 115 height 13
checkbox input "true"
click at [651, 509] on li "US/Canada - Keywords ($45)" at bounding box center [670, 500] width 304 height 25
checkbox input "true"
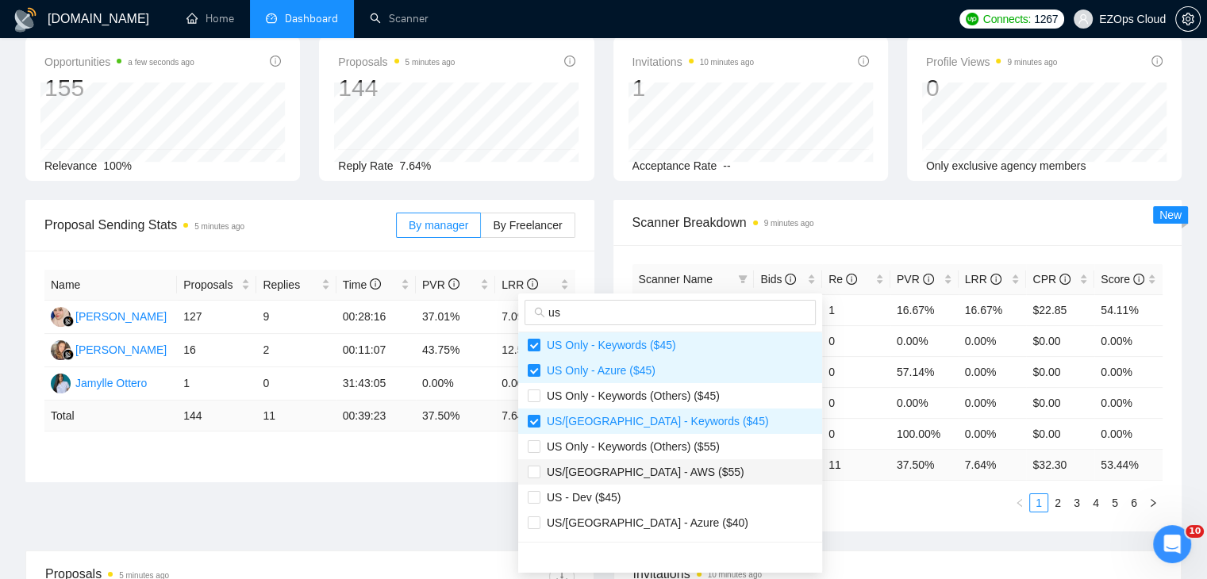
click at [623, 477] on span "US/Canada - AWS ($55)" at bounding box center [642, 472] width 204 height 13
checkbox input "true"
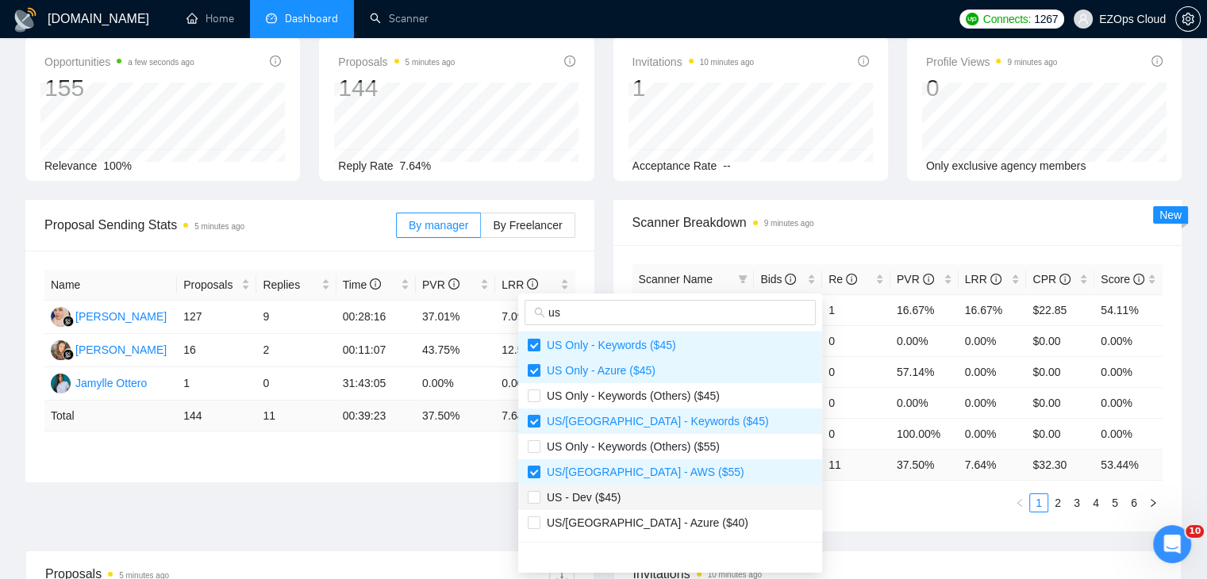
scroll to position [159, 0]
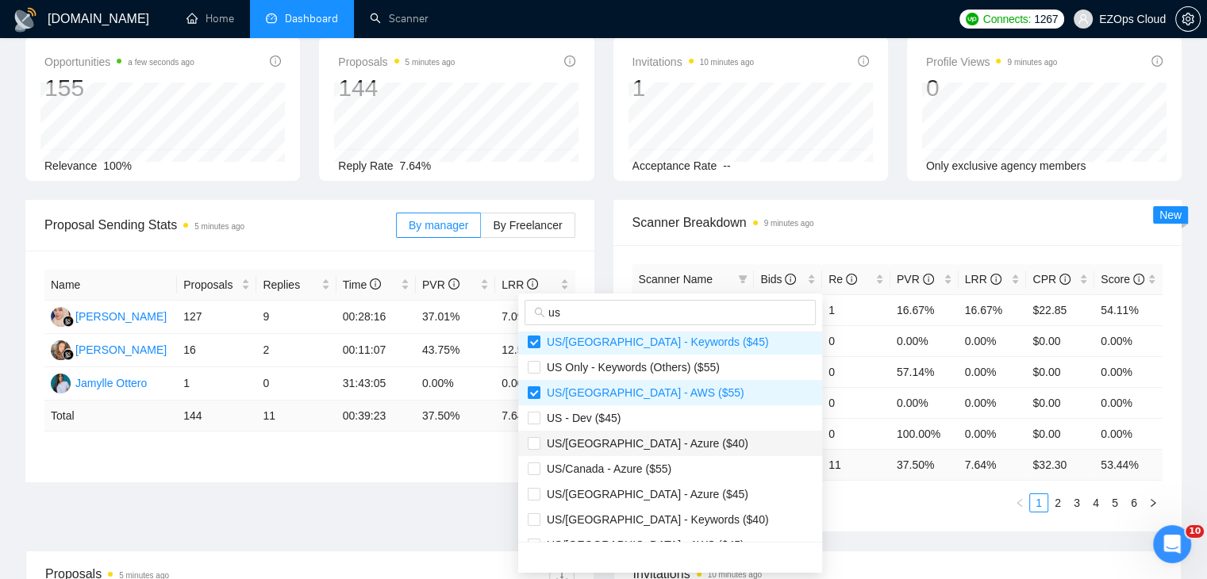
click at [637, 448] on span "US/Canada - Azure ($40)" at bounding box center [644, 443] width 208 height 13
checkbox input "true"
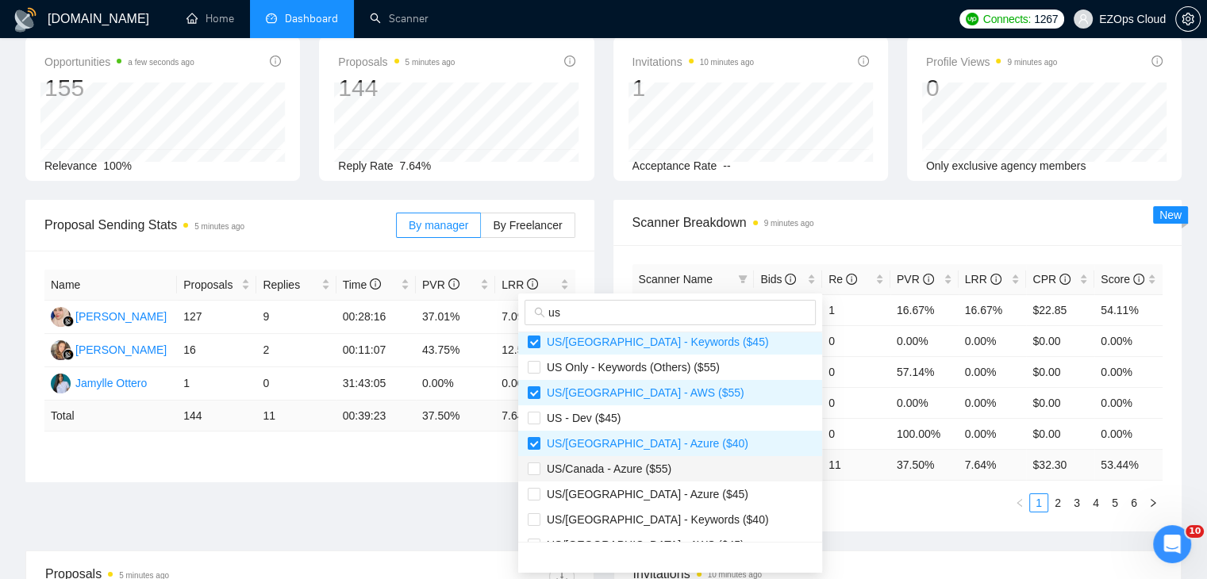
click at [652, 463] on span "US/Canada - Azure ($55)" at bounding box center [605, 469] width 131 height 13
checkbox input "true"
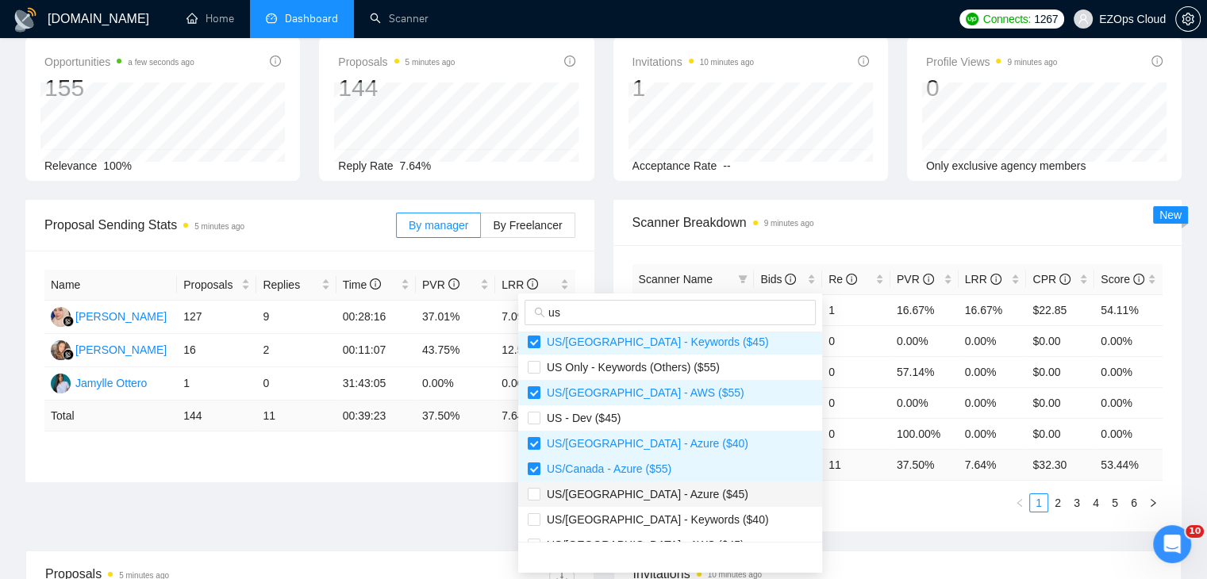
click at [668, 493] on span "US/Canada - Azure ($45)" at bounding box center [670, 494] width 285 height 17
checkbox input "true"
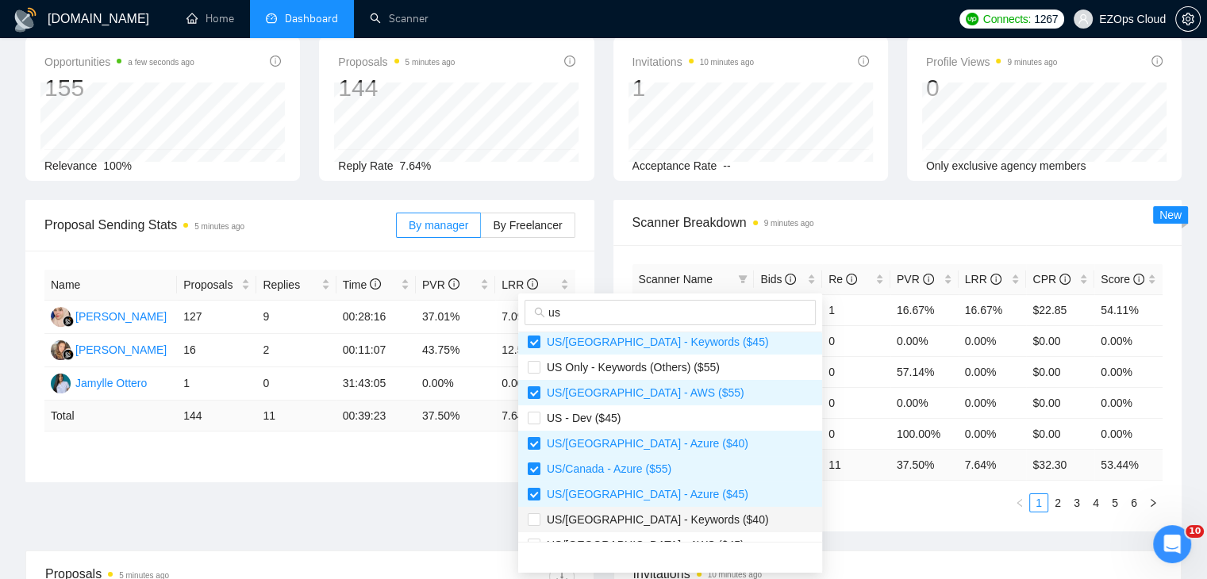
click at [683, 515] on span "US/Canada - Keywords ($40)" at bounding box center [654, 520] width 229 height 13
checkbox input "true"
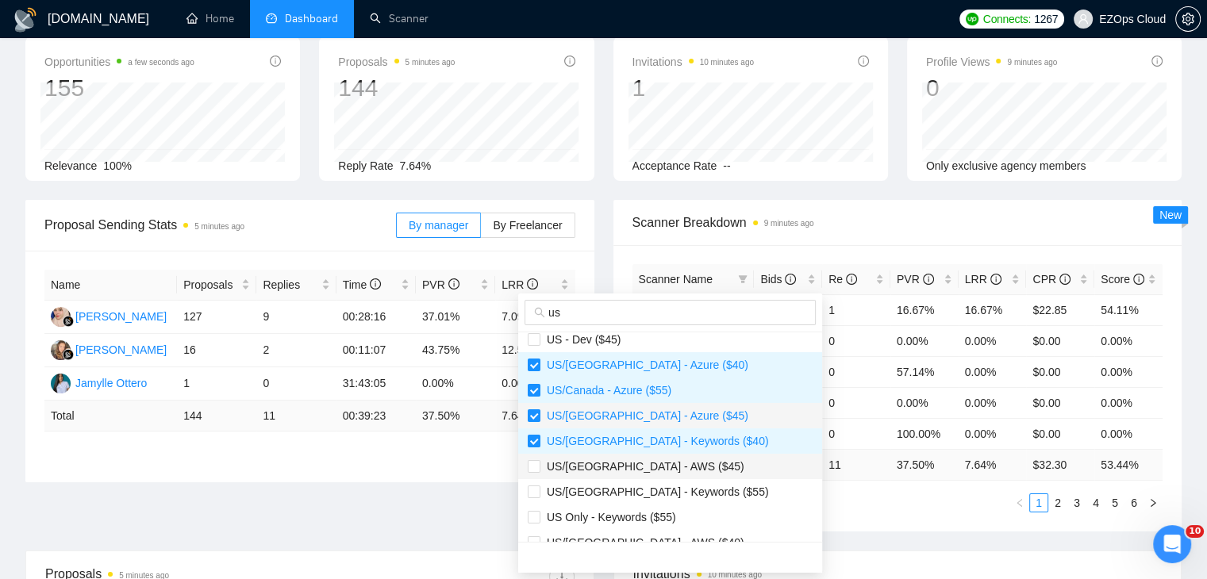
scroll to position [238, 0]
click at [653, 464] on span "US/Canada - AWS ($45)" at bounding box center [642, 466] width 204 height 13
checkbox input "true"
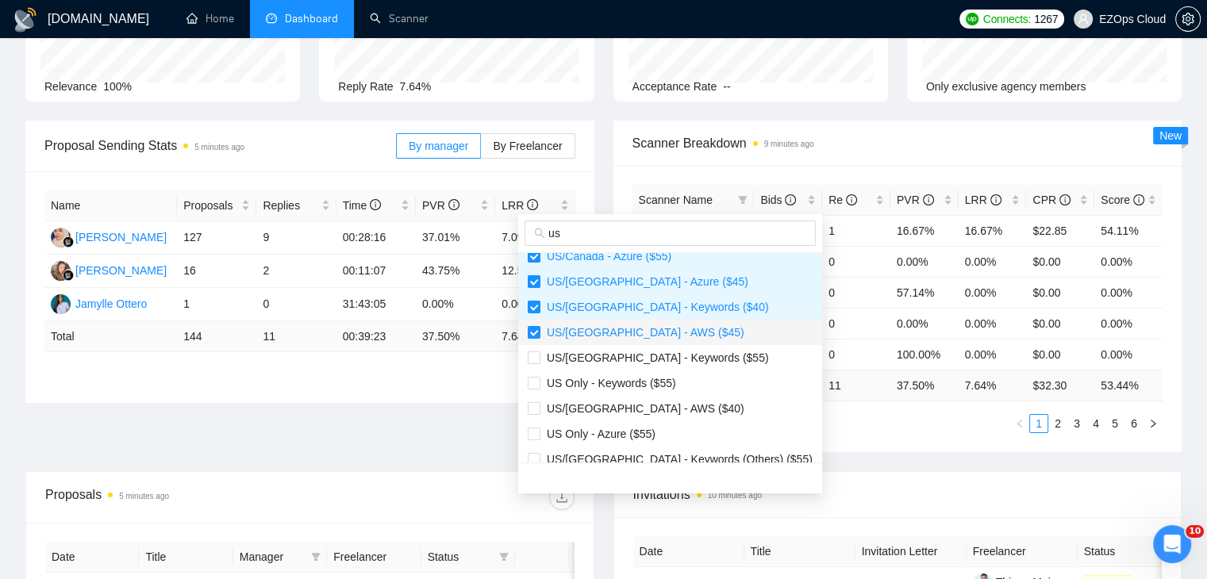
scroll to position [317, 0]
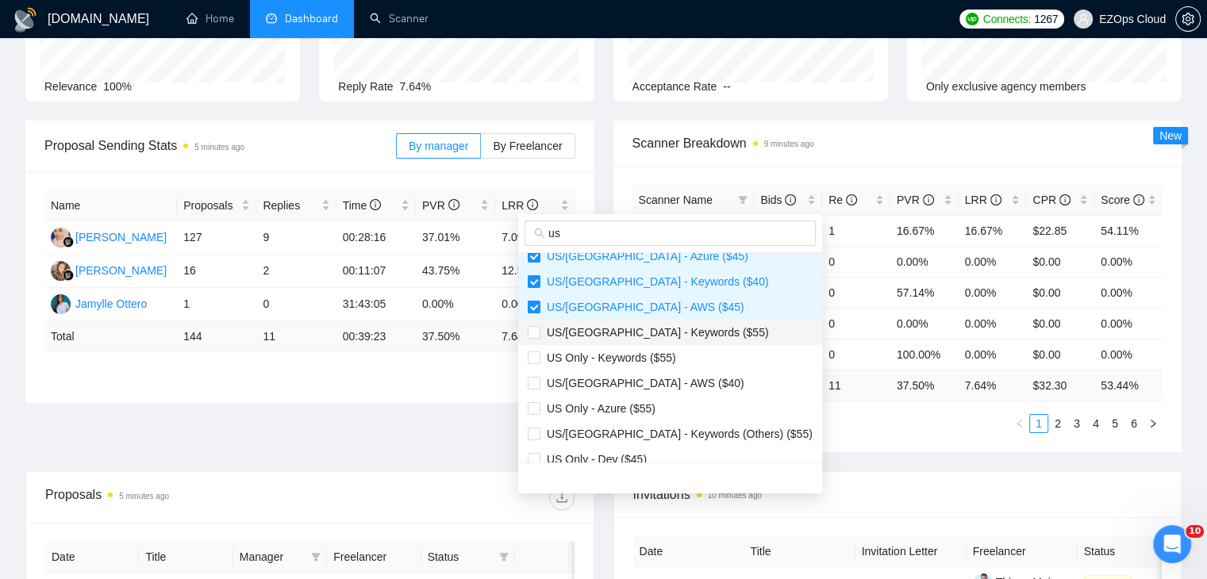
click at [644, 336] on span "US/Canada - Keywords ($55)" at bounding box center [654, 332] width 229 height 13
checkbox input "true"
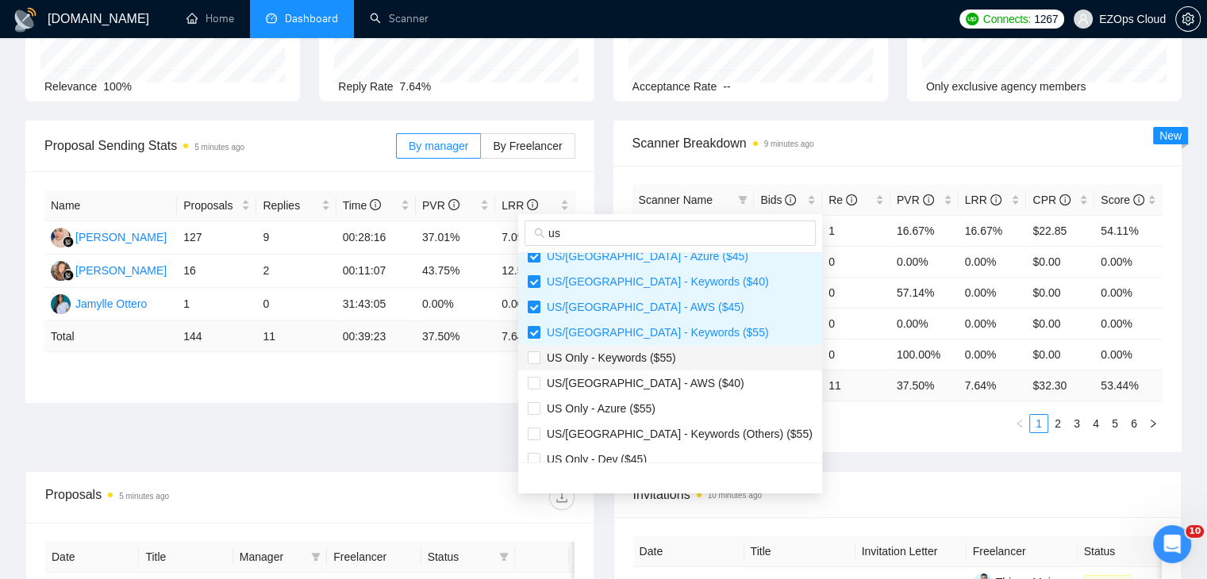
click at [670, 358] on span "US Only - Keywords ($55)" at bounding box center [608, 358] width 136 height 13
checkbox input "true"
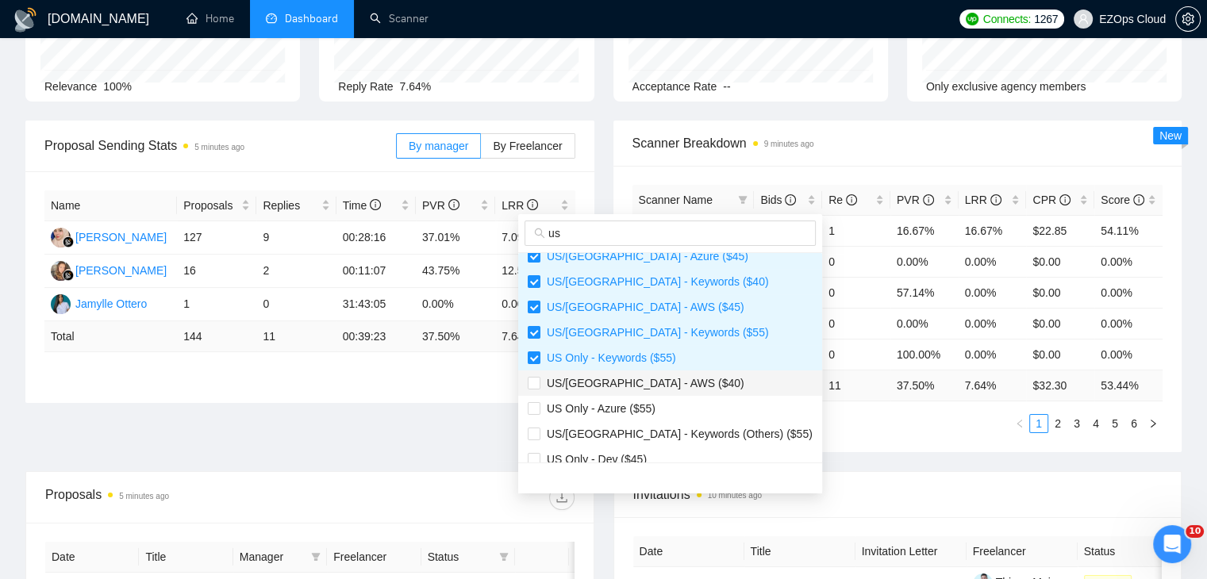
click at [670, 381] on span "US/Canada - AWS ($40)" at bounding box center [670, 383] width 285 height 17
checkbox input "true"
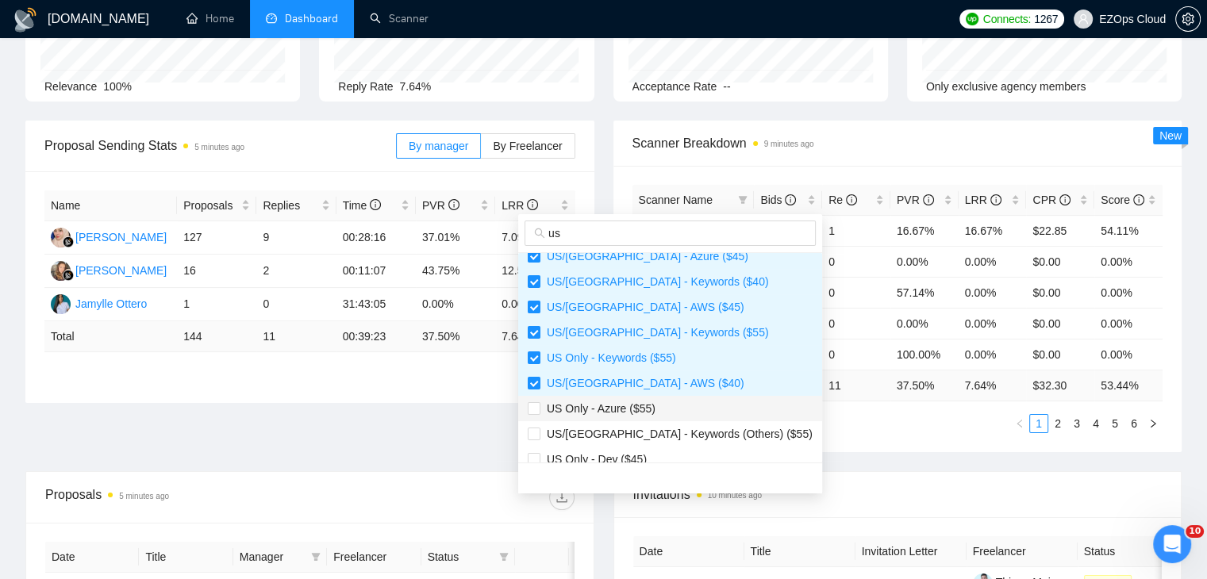
click at [644, 417] on li "US Only - Azure ($55)" at bounding box center [670, 408] width 304 height 25
checkbox input "true"
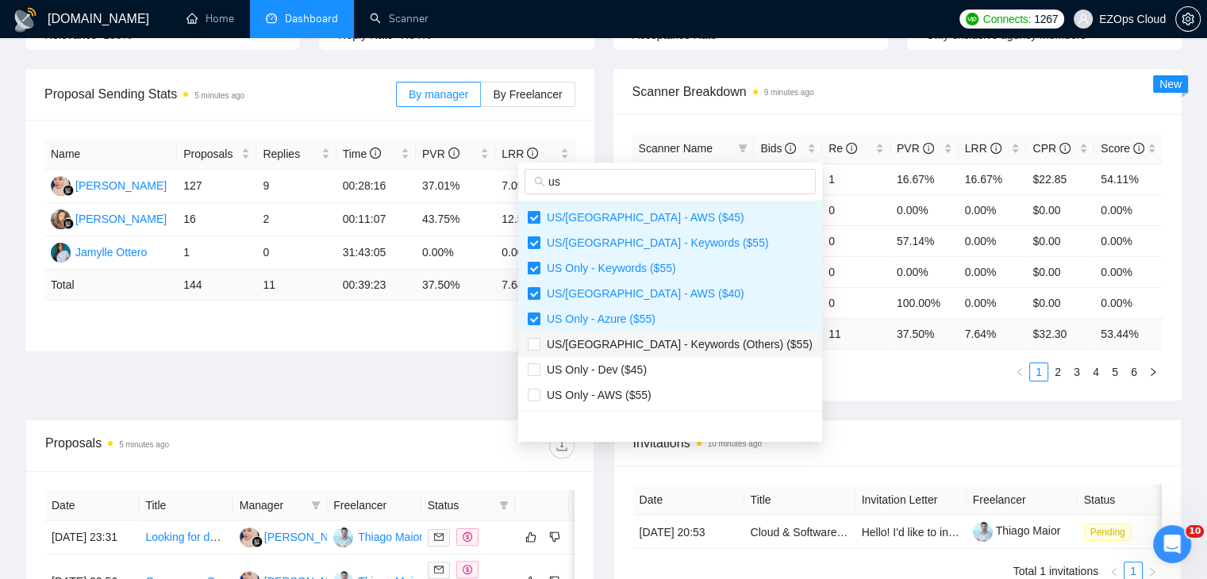
scroll to position [238, 0]
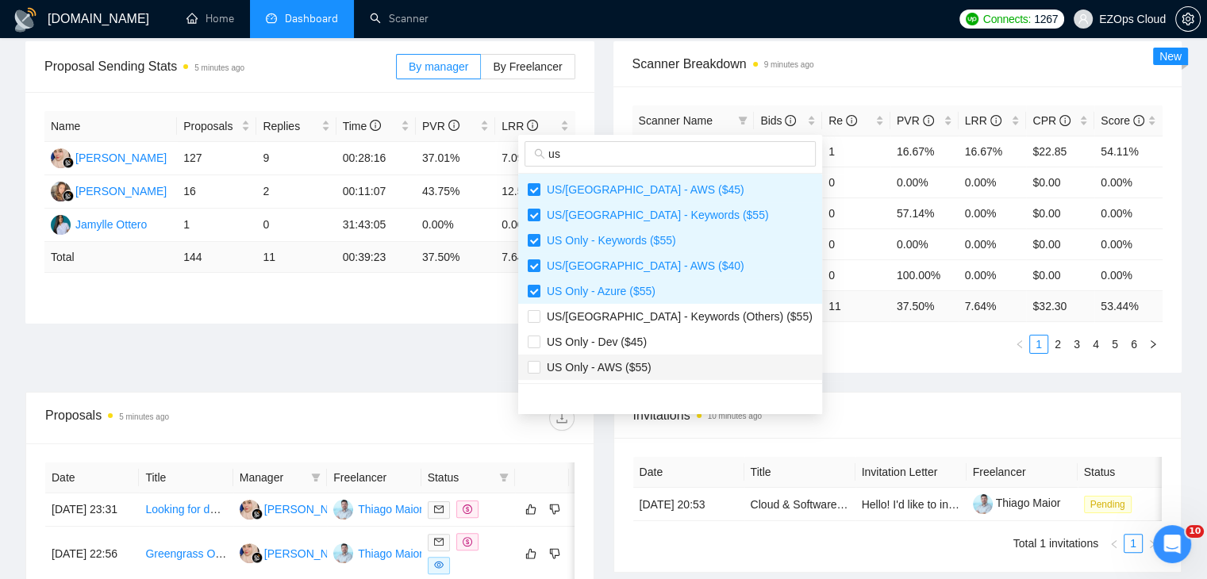
click at [629, 372] on span "US Only - AWS ($55)" at bounding box center [595, 367] width 111 height 13
checkbox input "true"
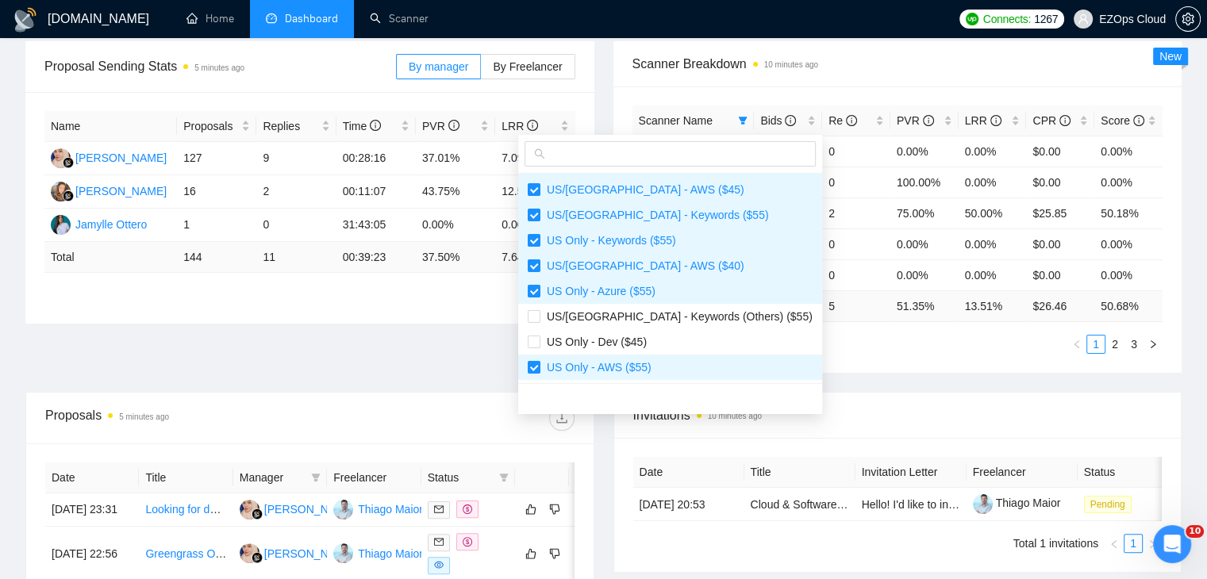
click at [881, 382] on div "Proposal Sending Stats 5 minutes ago By manager By Freelancer Name Proposals Re…" at bounding box center [603, 216] width 1175 height 351
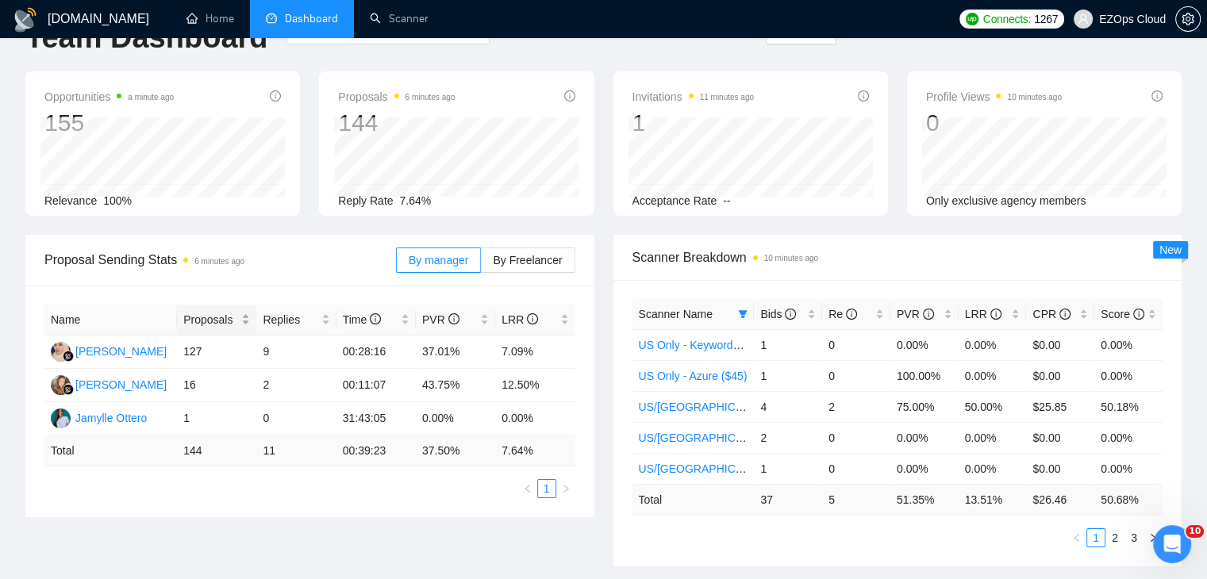
scroll to position [159, 0]
